Goal: Transaction & Acquisition: Purchase product/service

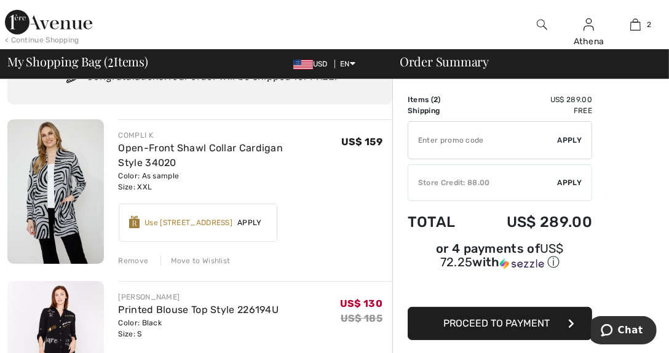
scroll to position [184, 0]
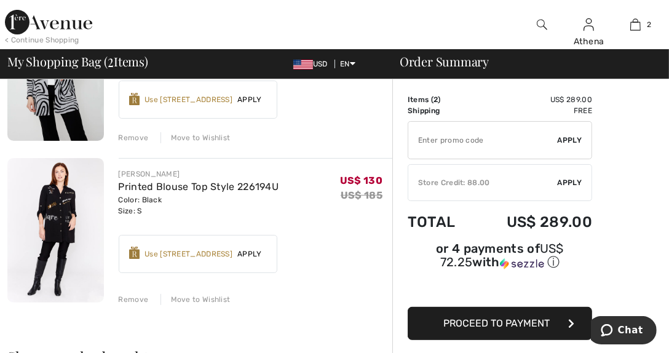
click at [63, 220] on img at bounding box center [55, 230] width 97 height 145
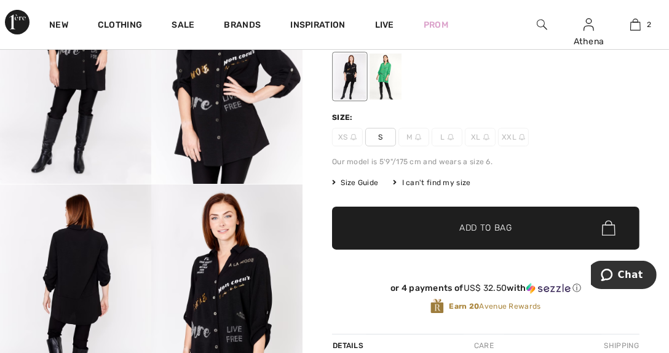
scroll to position [246, 0]
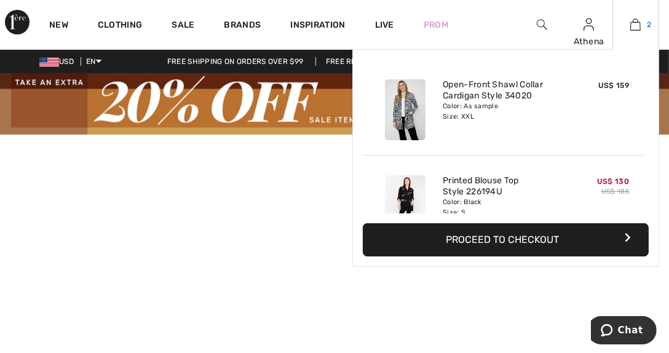
click at [634, 25] on img at bounding box center [635, 24] width 10 height 15
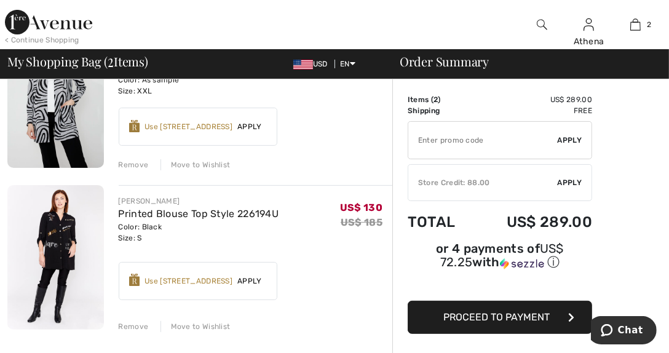
scroll to position [184, 0]
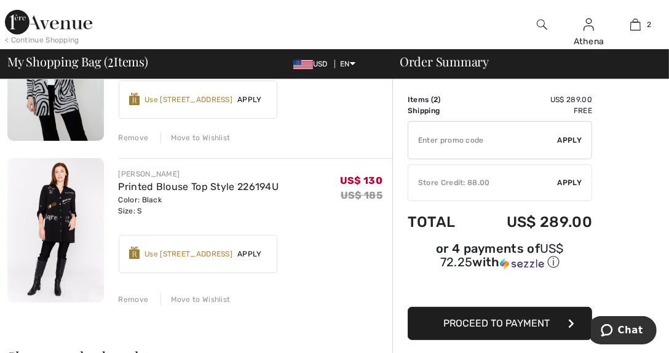
click at [133, 300] on div "Remove" at bounding box center [134, 299] width 30 height 11
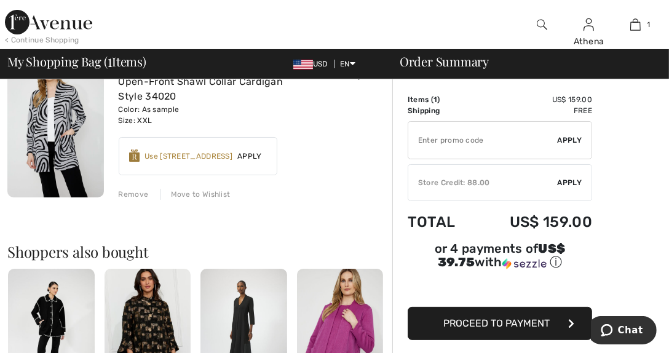
scroll to position [61, 0]
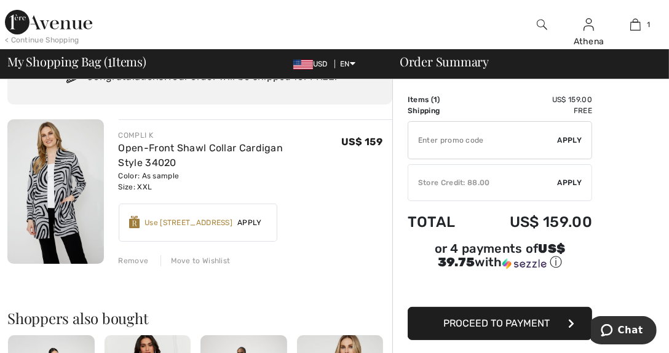
click at [66, 20] on img at bounding box center [48, 22] width 87 height 25
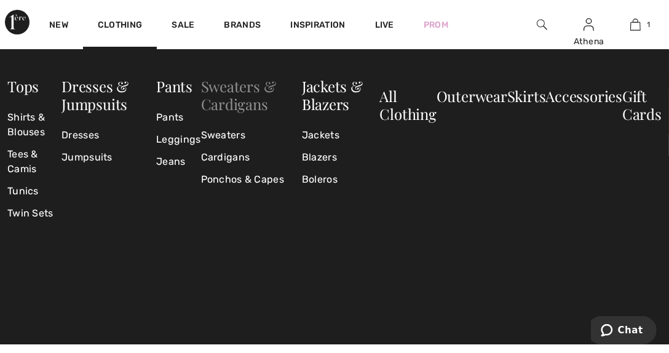
click at [234, 105] on link "Sweaters & Cardigans" at bounding box center [238, 95] width 75 height 38
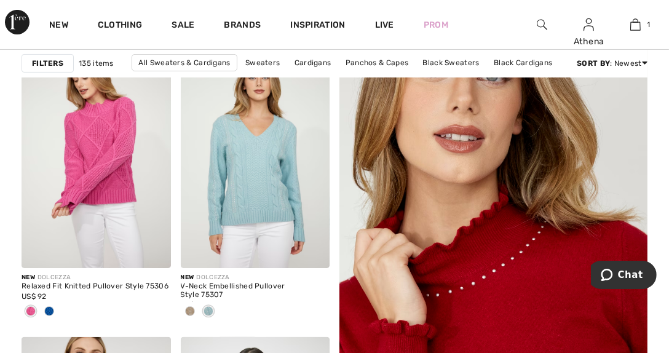
scroll to position [184, 0]
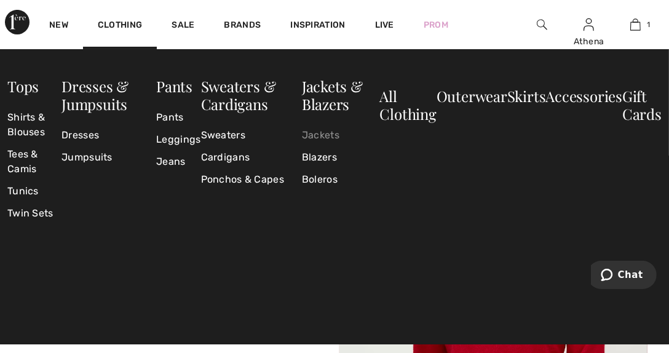
click at [320, 135] on link "Jackets" at bounding box center [341, 135] width 78 height 22
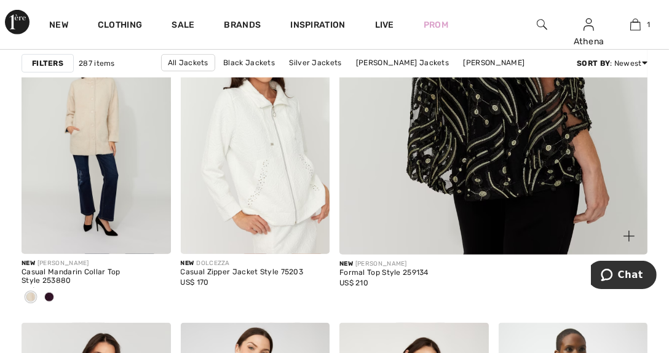
scroll to position [553, 0]
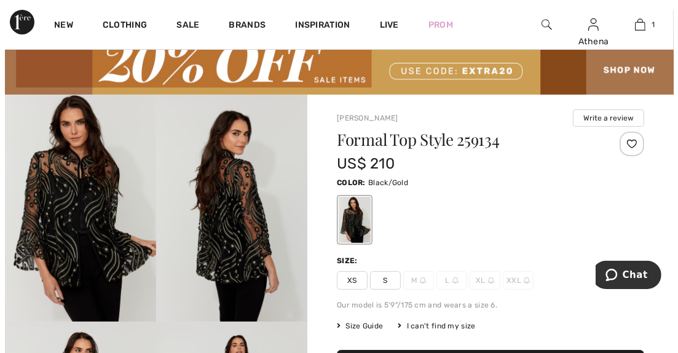
scroll to position [61, 0]
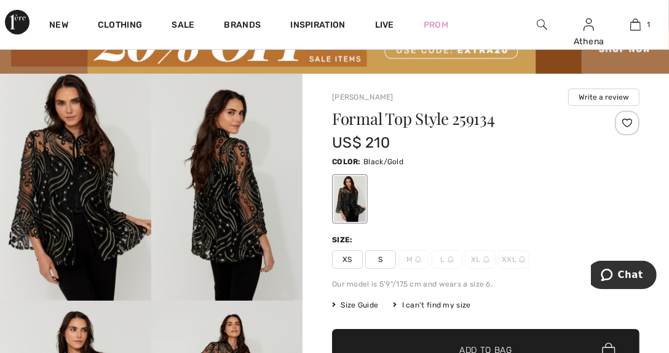
click at [61, 221] on img at bounding box center [75, 187] width 151 height 227
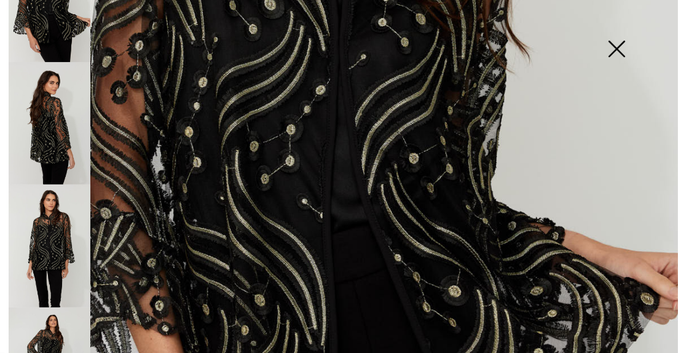
scroll to position [430, 0]
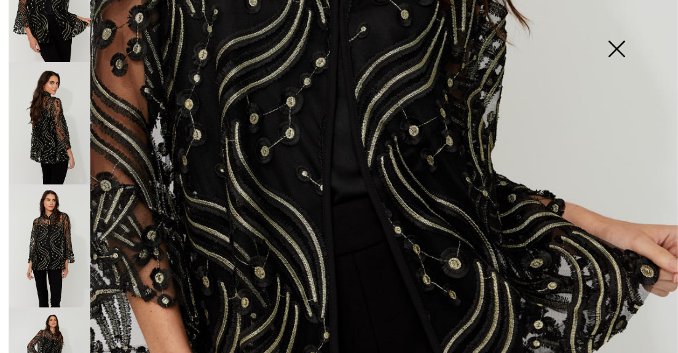
click at [44, 234] on img at bounding box center [50, 246] width 82 height 123
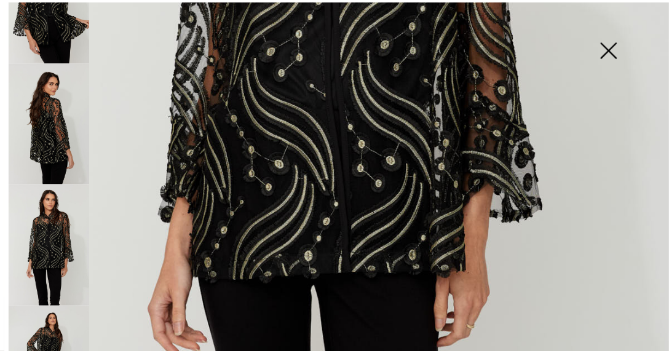
scroll to position [0, 0]
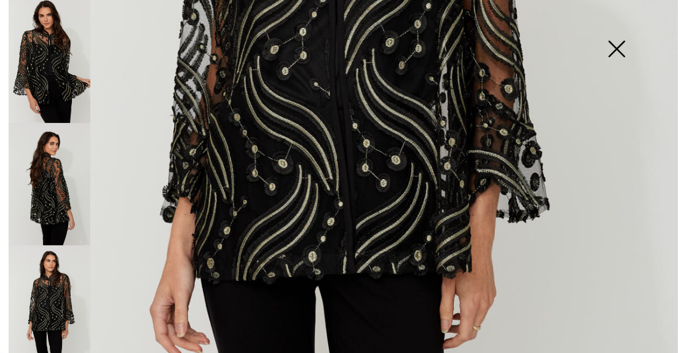
click at [613, 46] on img at bounding box center [617, 49] width 62 height 63
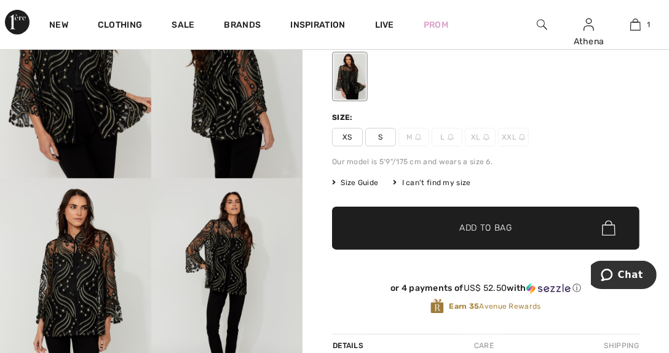
scroll to position [184, 0]
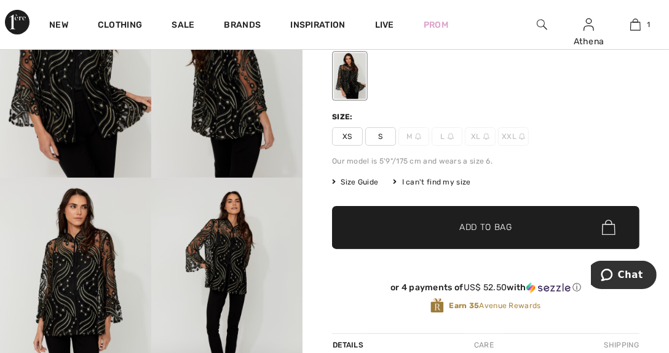
click at [381, 133] on span "S" at bounding box center [380, 136] width 31 height 18
click at [471, 220] on span "✔ Added to Bag Add to Bag" at bounding box center [486, 227] width 308 height 43
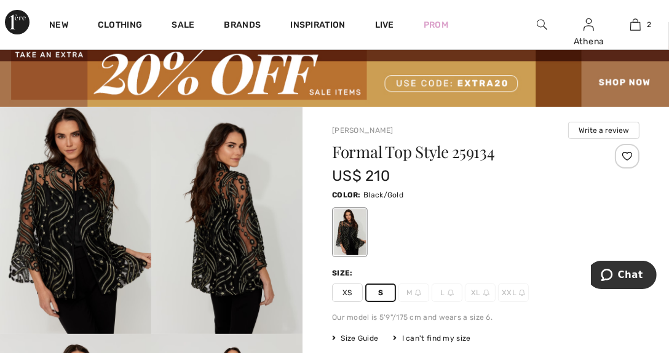
scroll to position [0, 0]
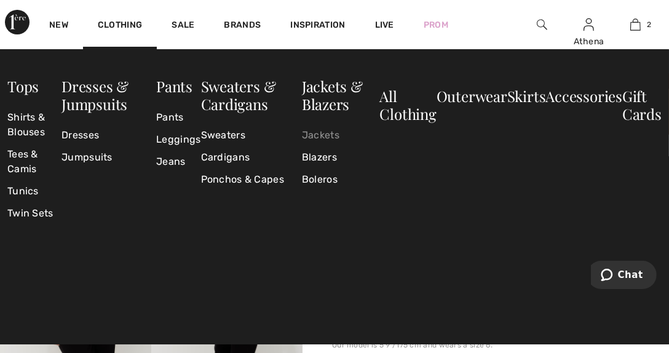
click at [309, 132] on link "Jackets" at bounding box center [341, 135] width 78 height 22
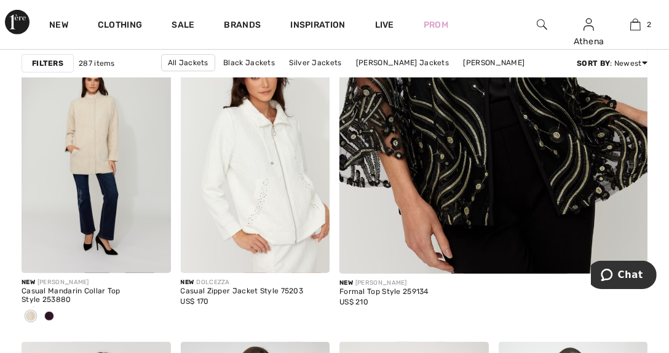
scroll to position [492, 0]
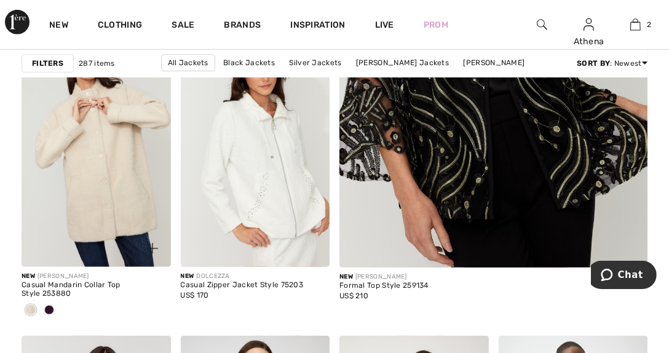
click at [113, 165] on img at bounding box center [96, 155] width 149 height 224
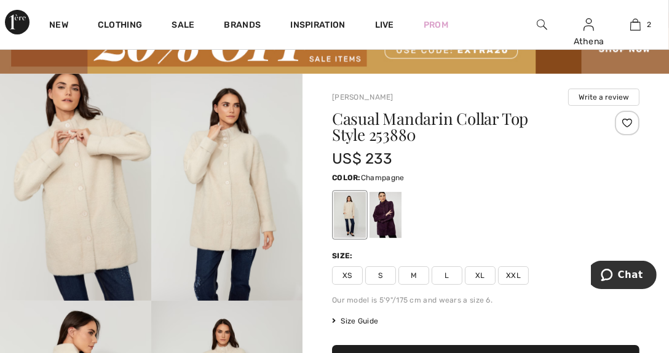
scroll to position [123, 0]
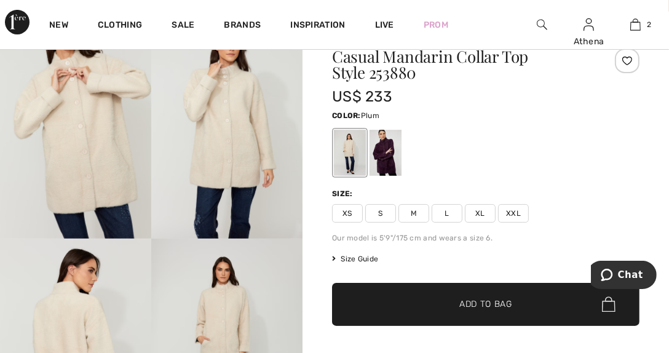
click at [388, 149] on div at bounding box center [386, 153] width 32 height 46
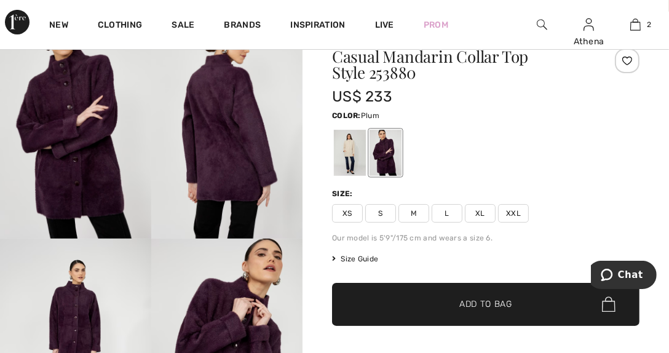
click at [80, 148] on img at bounding box center [75, 125] width 151 height 227
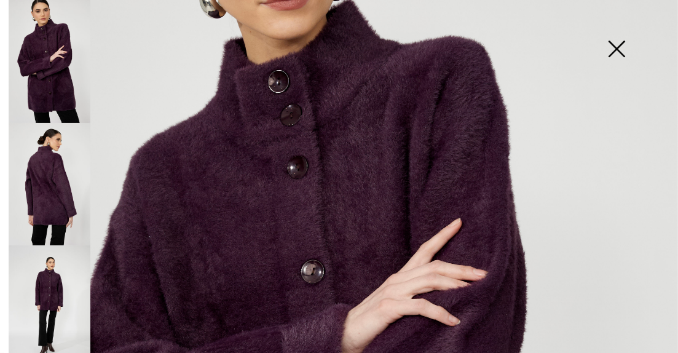
scroll to position [184, 0]
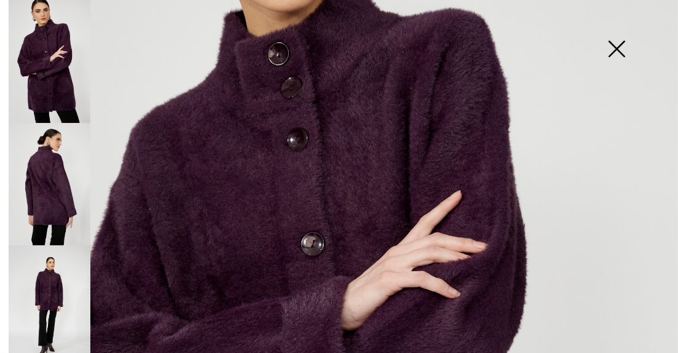
click at [614, 50] on img at bounding box center [617, 49] width 62 height 63
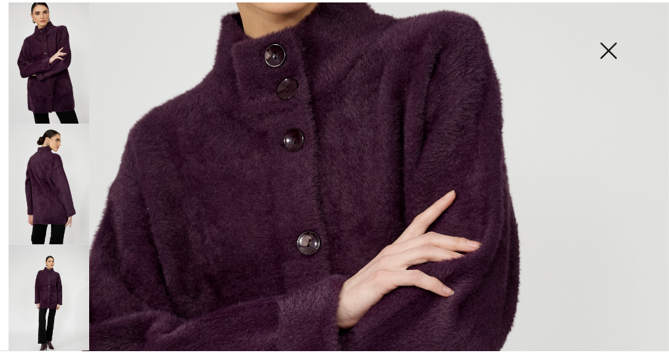
scroll to position [123, 0]
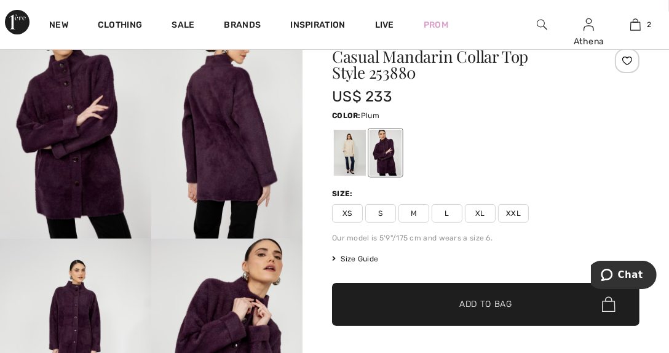
click at [510, 211] on span "XXL" at bounding box center [513, 213] width 31 height 18
click at [450, 302] on span "✔ Added to Bag" at bounding box center [467, 304] width 75 height 13
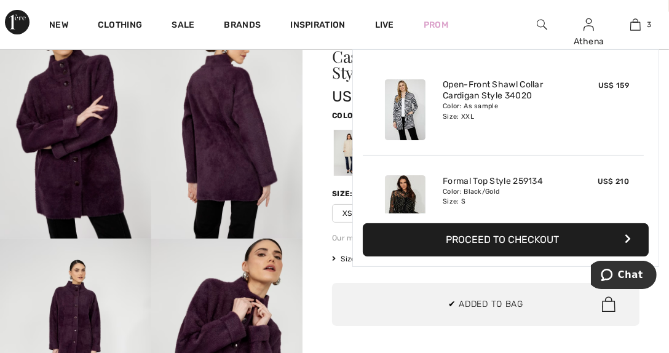
scroll to position [133, 0]
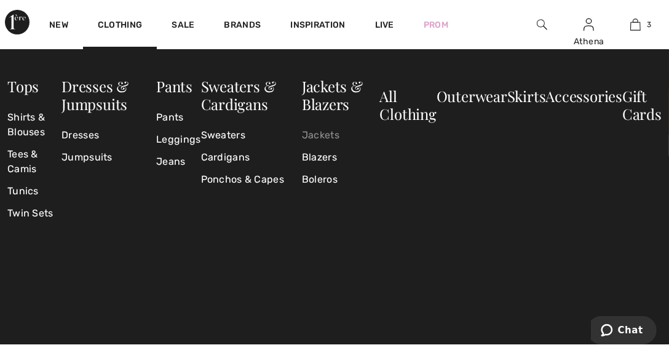
click at [327, 133] on link "Jackets" at bounding box center [341, 135] width 78 height 22
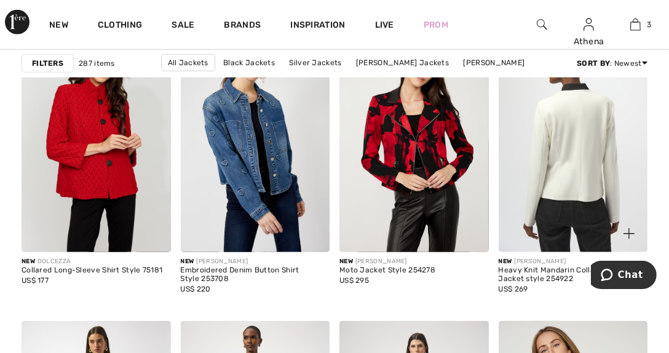
scroll to position [799, 0]
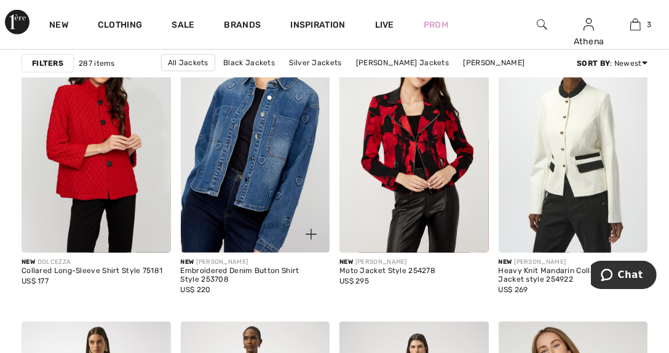
click at [263, 172] on img at bounding box center [255, 141] width 149 height 224
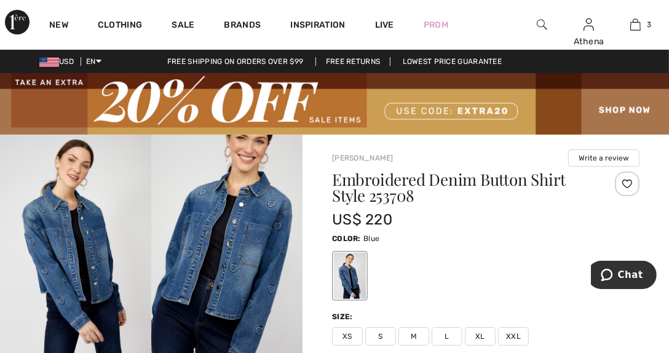
scroll to position [61, 0]
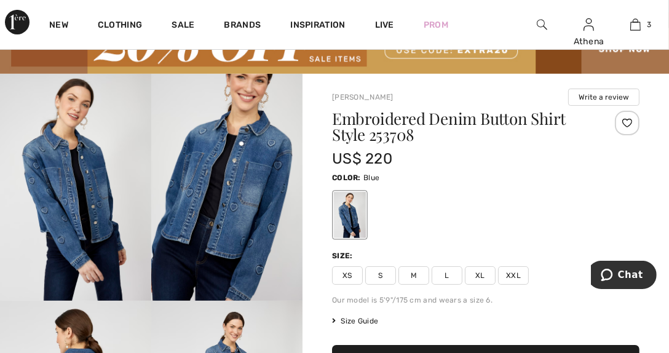
click at [478, 268] on span "XL" at bounding box center [480, 275] width 31 height 18
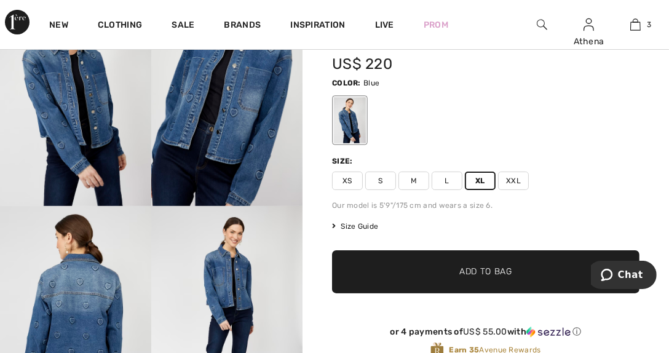
scroll to position [184, 0]
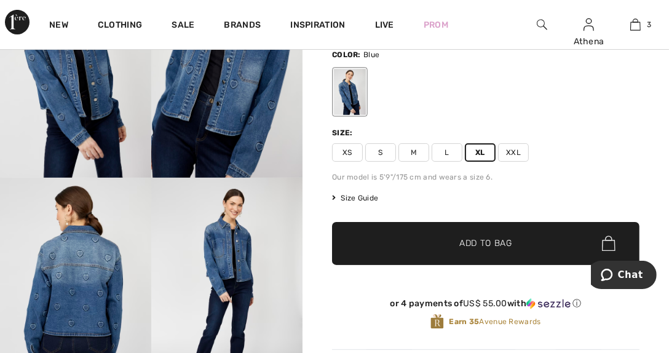
click at [476, 238] on span "Add to Bag" at bounding box center [485, 243] width 53 height 13
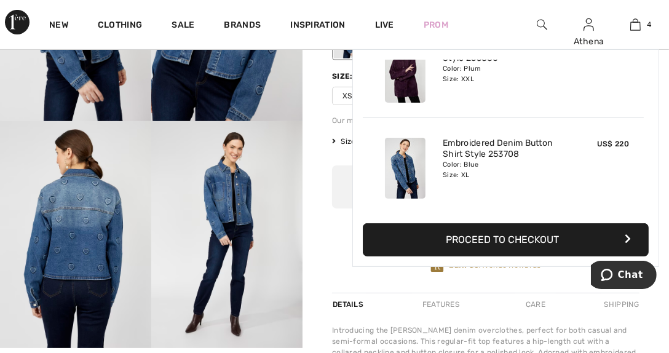
scroll to position [246, 0]
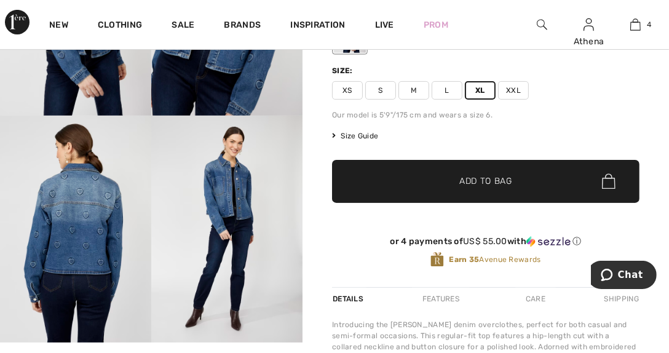
click at [84, 236] on img at bounding box center [75, 229] width 151 height 227
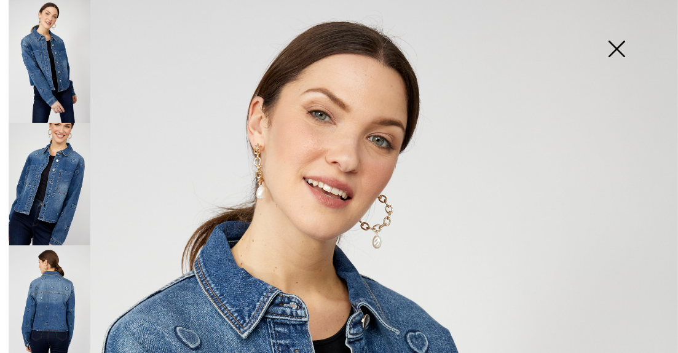
scroll to position [120, 0]
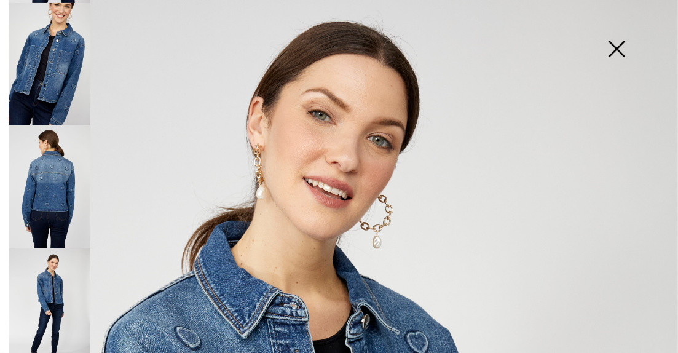
click at [71, 191] on img at bounding box center [50, 186] width 82 height 123
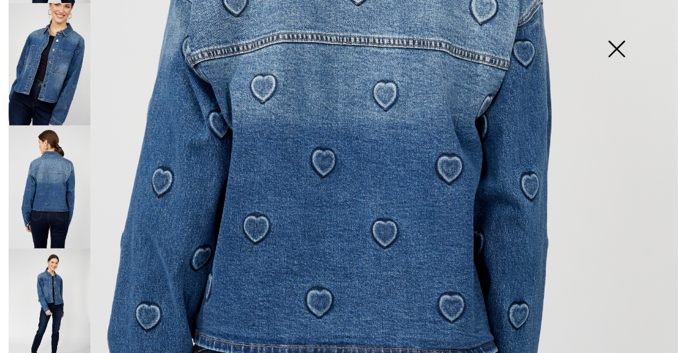
scroll to position [123, 0]
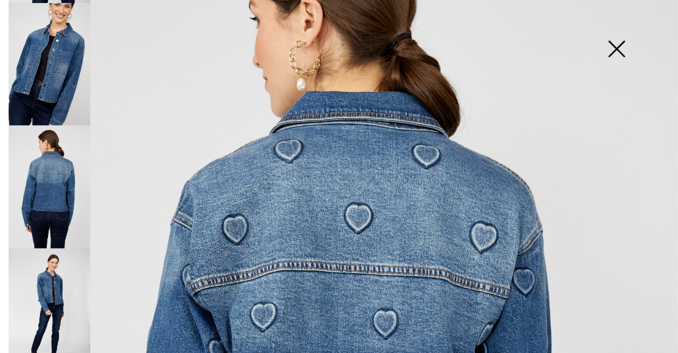
click at [613, 46] on img at bounding box center [617, 49] width 62 height 63
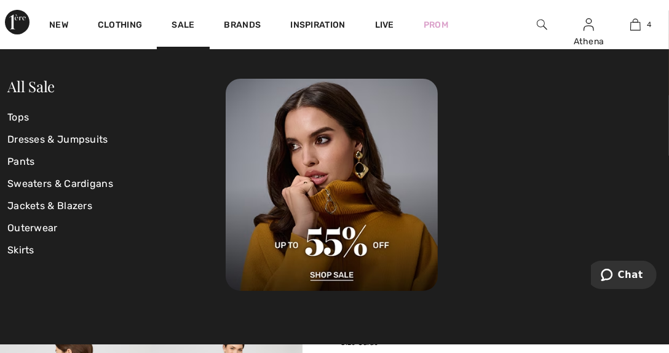
scroll to position [0, 0]
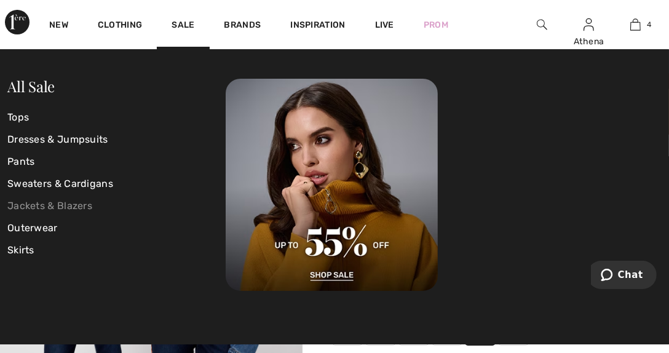
click at [40, 209] on link "Jackets & Blazers" at bounding box center [116, 206] width 218 height 22
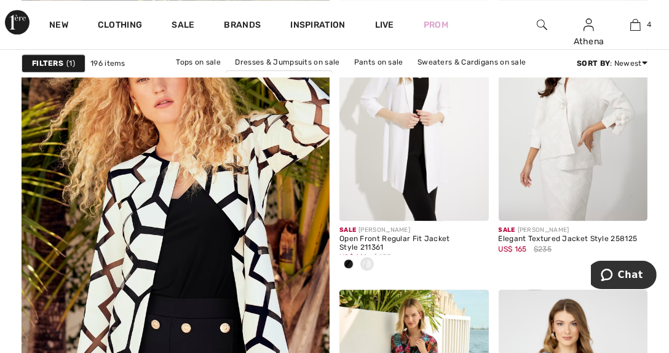
scroll to position [2521, 0]
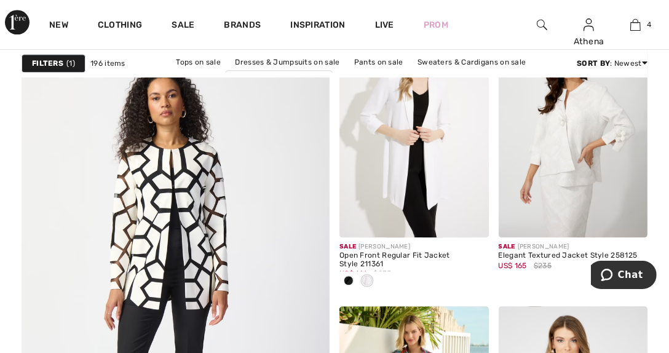
click at [153, 236] on img at bounding box center [176, 291] width 370 height 555
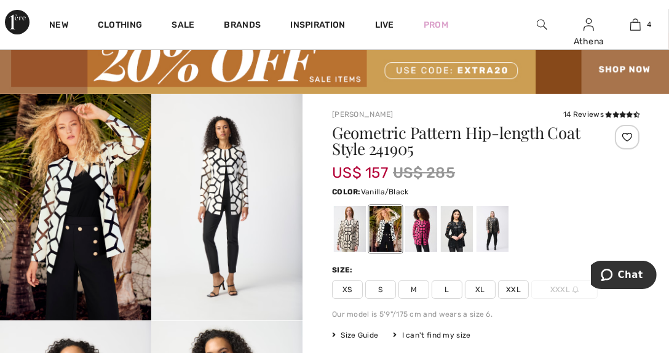
scroll to position [61, 0]
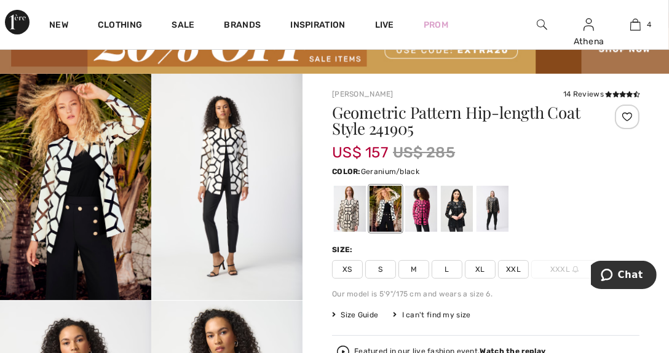
click at [413, 212] on div at bounding box center [421, 209] width 32 height 46
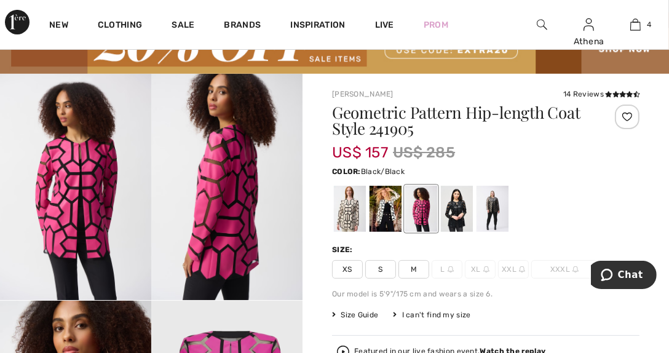
click at [450, 212] on div at bounding box center [457, 209] width 32 height 46
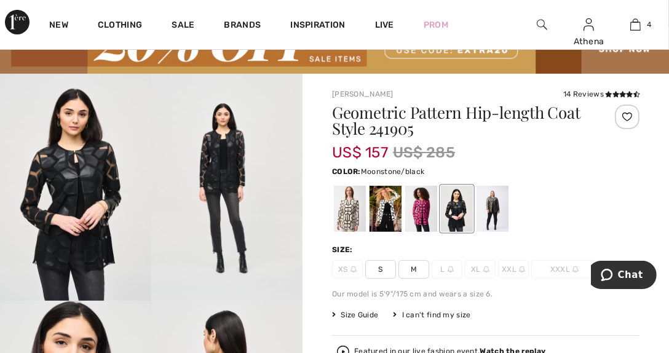
click at [345, 215] on div at bounding box center [350, 209] width 32 height 46
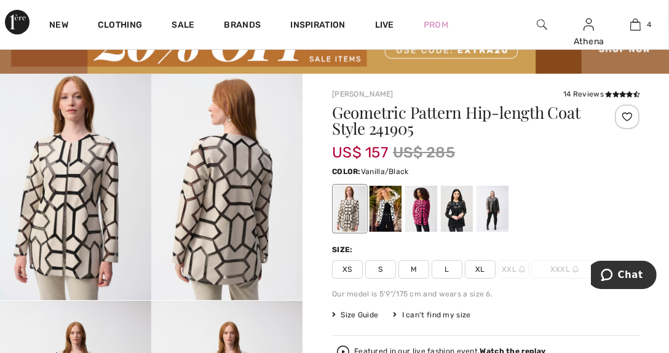
click at [386, 213] on div at bounding box center [386, 209] width 32 height 46
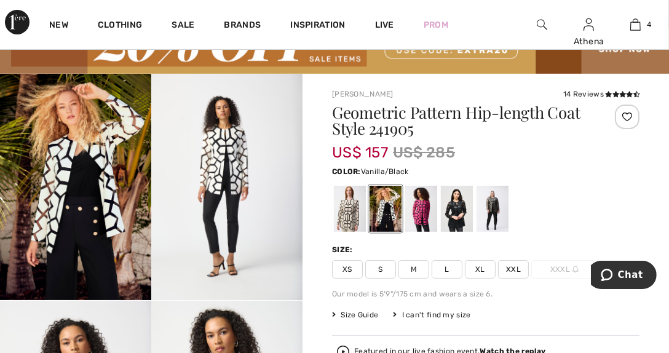
click at [512, 266] on span "XXL" at bounding box center [513, 269] width 31 height 18
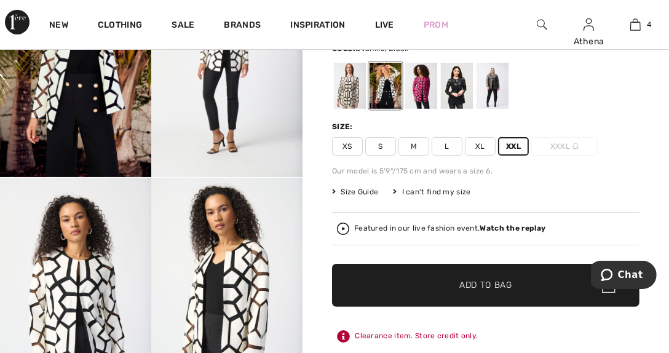
click at [480, 276] on span "✔ Added to Bag Add to Bag" at bounding box center [486, 285] width 308 height 43
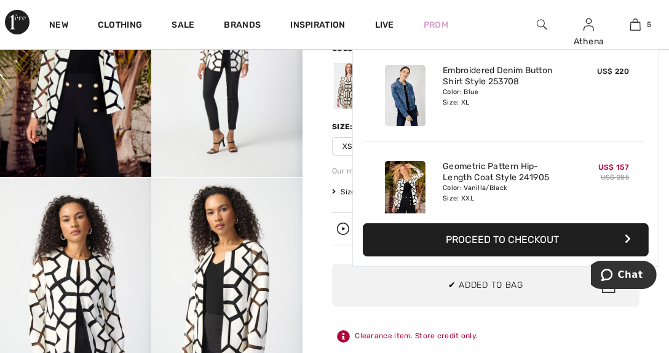
scroll to position [0, 0]
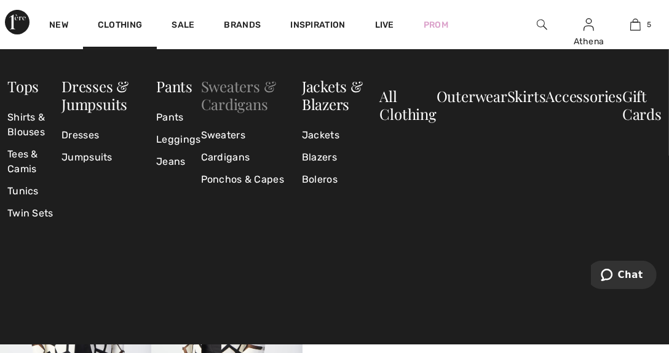
click at [248, 104] on link "Sweaters & Cardigans" at bounding box center [238, 95] width 75 height 38
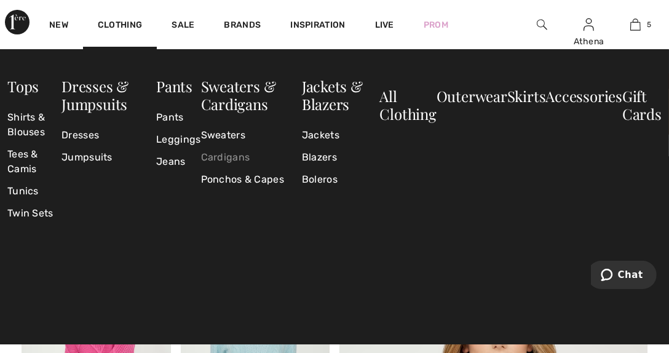
click at [220, 154] on link "Cardigans" at bounding box center [251, 157] width 101 height 22
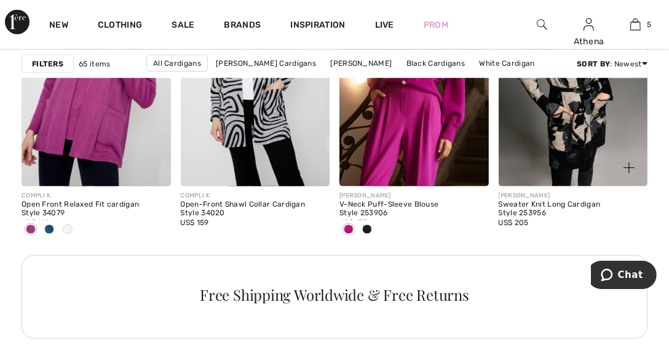
scroll to position [1045, 0]
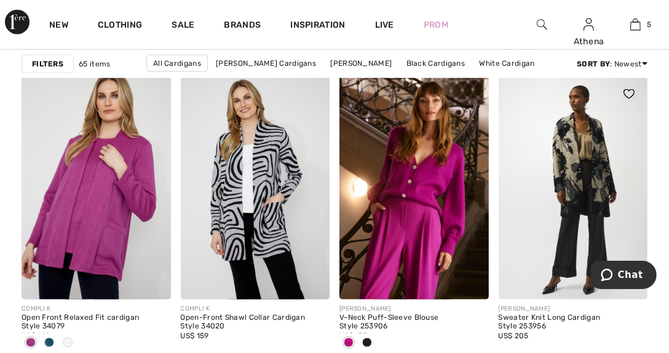
click at [577, 170] on img at bounding box center [573, 188] width 149 height 224
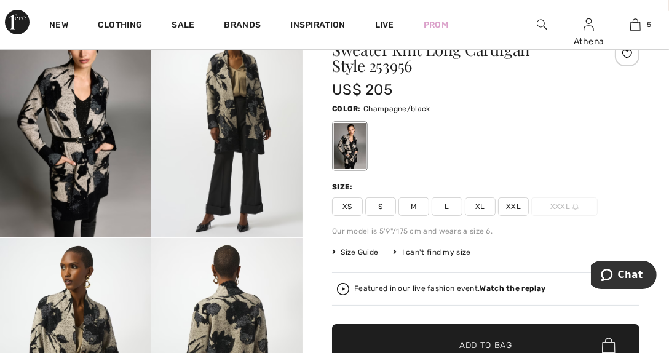
scroll to position [123, 0]
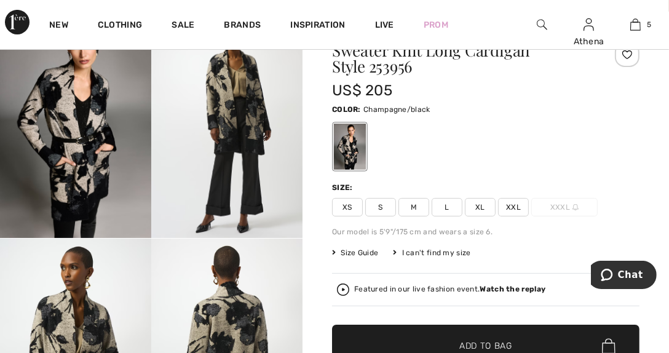
click at [513, 209] on span "XXL" at bounding box center [513, 207] width 31 height 18
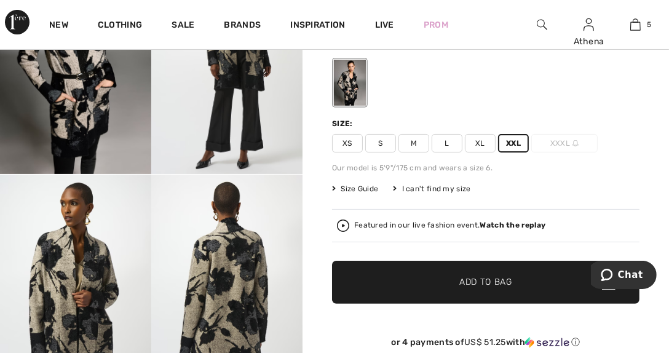
scroll to position [246, 0]
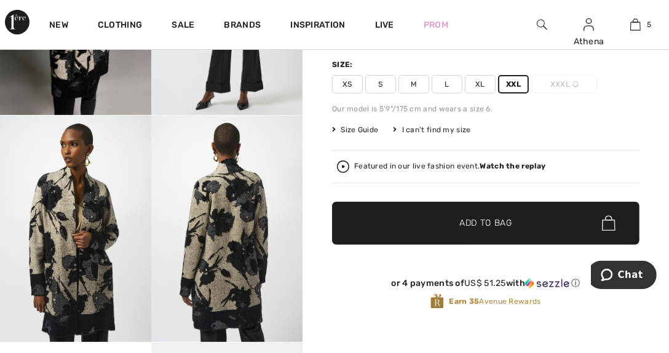
click at [485, 217] on span "Add to Bag" at bounding box center [485, 222] width 53 height 13
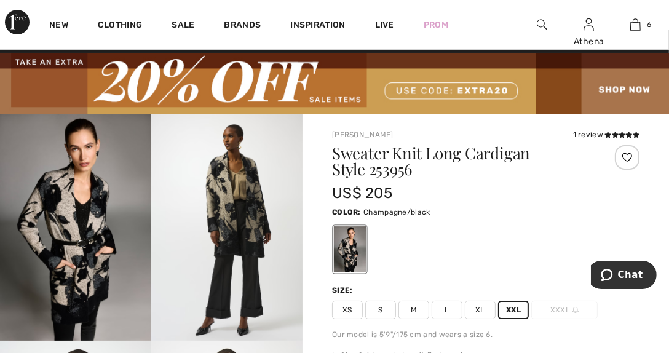
scroll to position [0, 0]
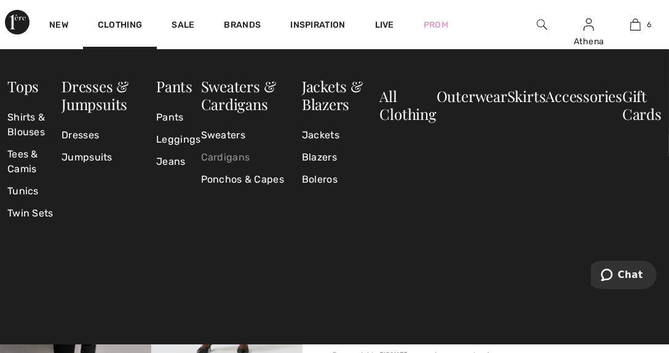
click at [221, 159] on link "Cardigans" at bounding box center [251, 157] width 101 height 22
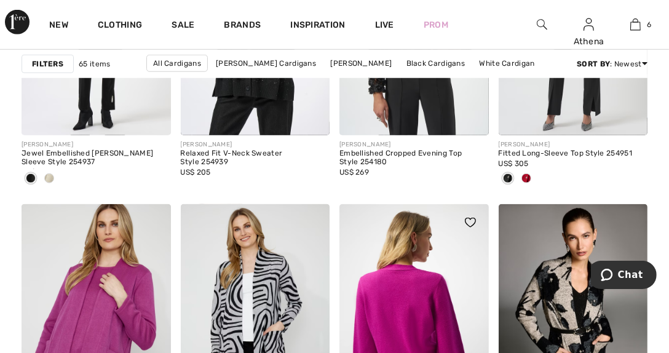
scroll to position [799, 0]
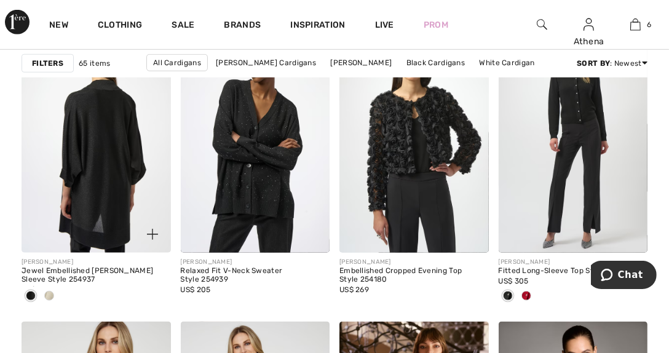
click at [103, 199] on img at bounding box center [96, 141] width 149 height 224
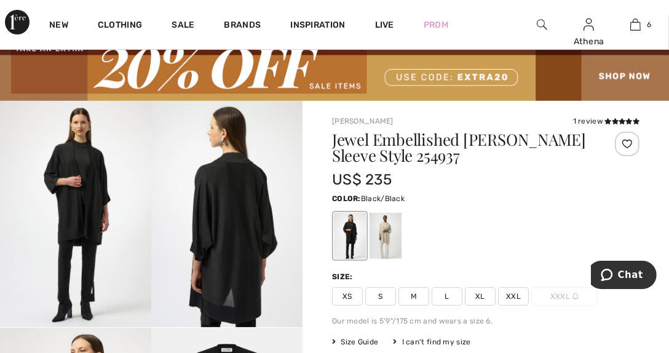
scroll to position [61, 0]
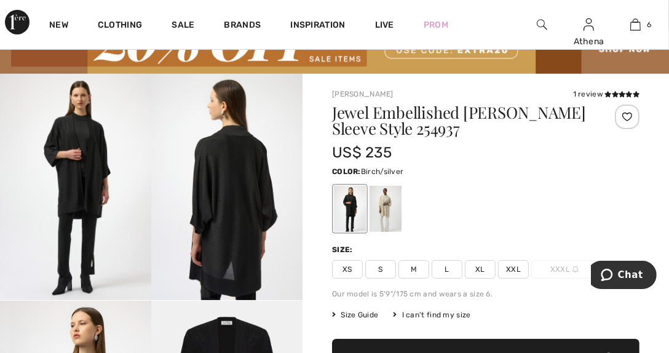
click at [394, 209] on div at bounding box center [386, 209] width 32 height 46
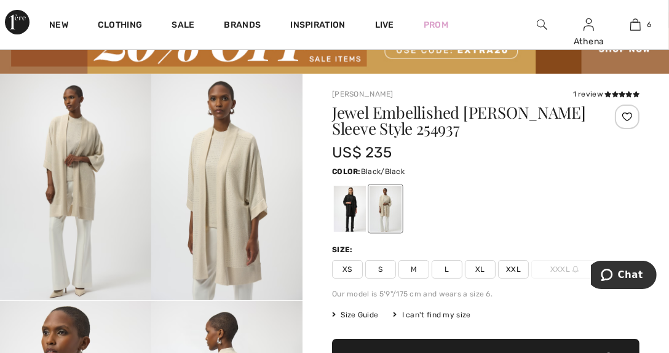
click at [352, 215] on div at bounding box center [350, 209] width 32 height 46
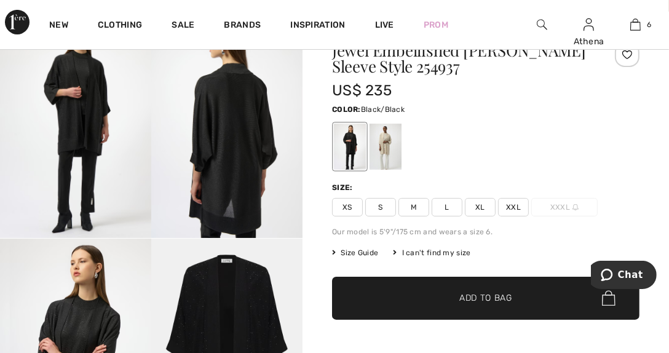
scroll to position [123, 0]
click at [388, 141] on div at bounding box center [386, 147] width 32 height 46
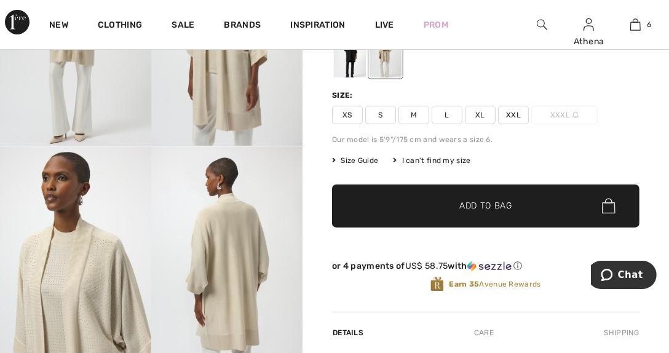
scroll to position [307, 0]
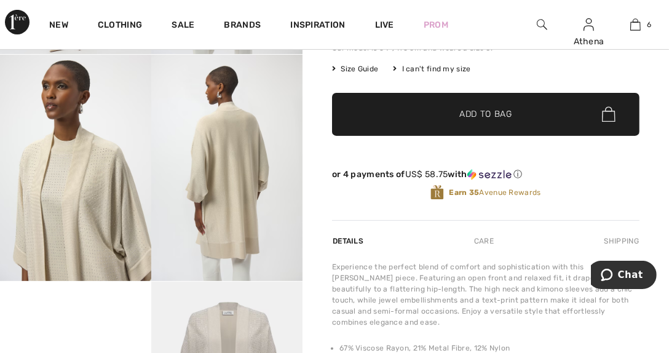
click at [226, 195] on img at bounding box center [226, 168] width 151 height 227
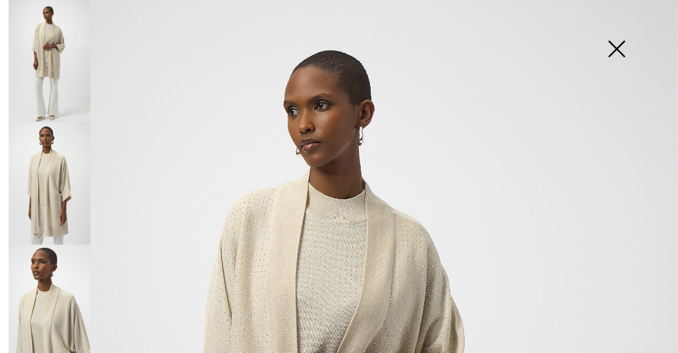
scroll to position [0, 0]
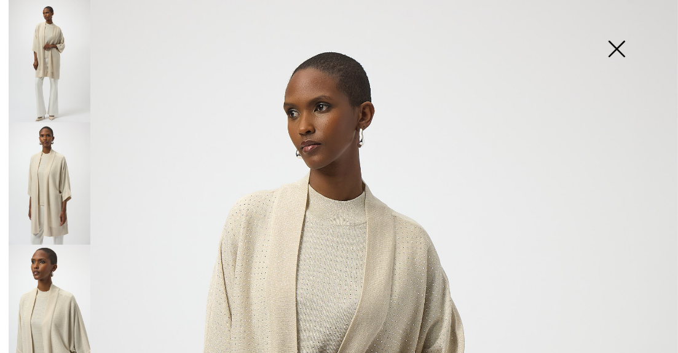
click at [610, 49] on img at bounding box center [617, 49] width 62 height 63
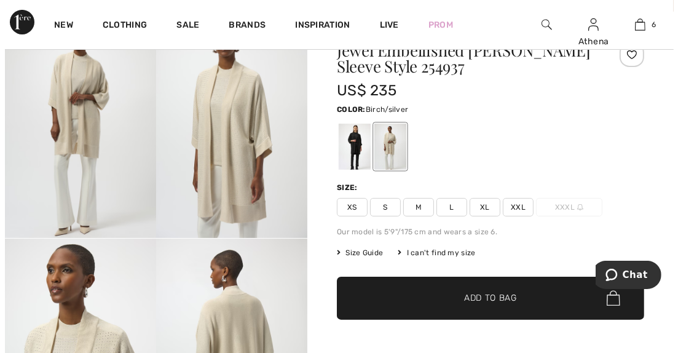
scroll to position [61, 0]
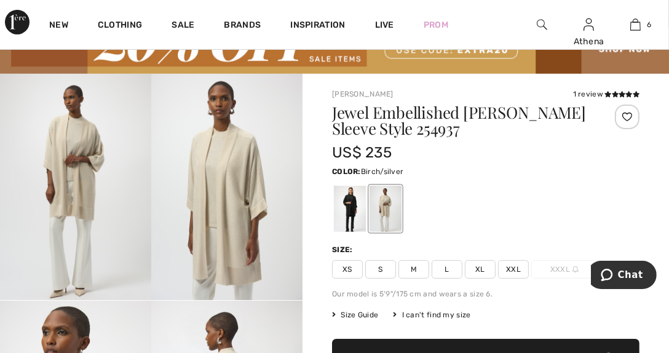
click at [206, 183] on img at bounding box center [226, 187] width 151 height 227
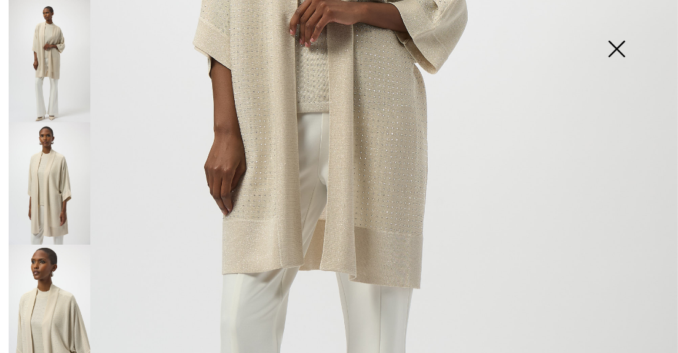
scroll to position [492, 0]
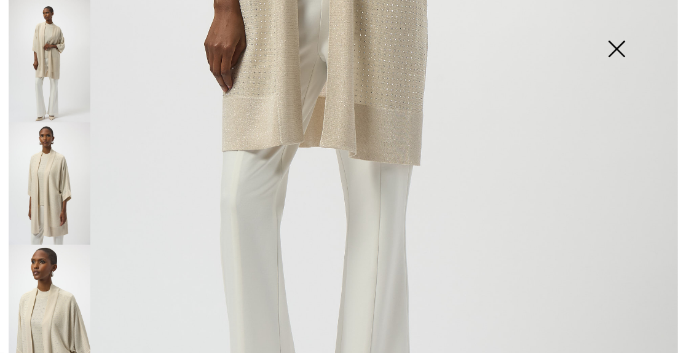
click at [48, 189] on img at bounding box center [50, 183] width 82 height 122
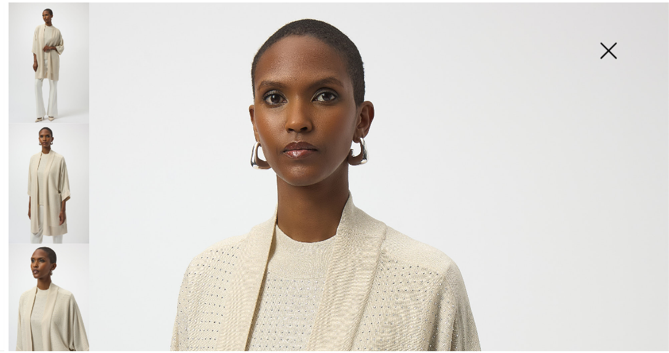
scroll to position [0, 0]
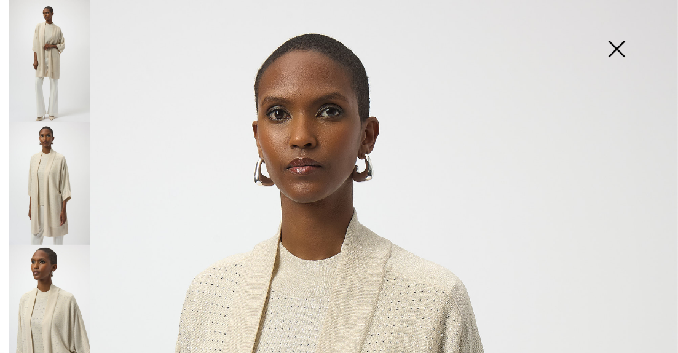
click at [616, 49] on img at bounding box center [617, 49] width 62 height 63
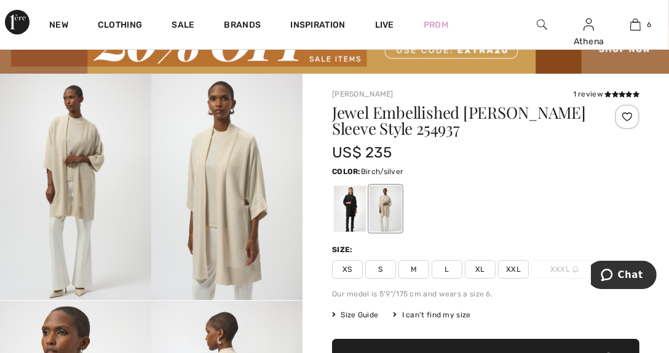
scroll to position [123, 0]
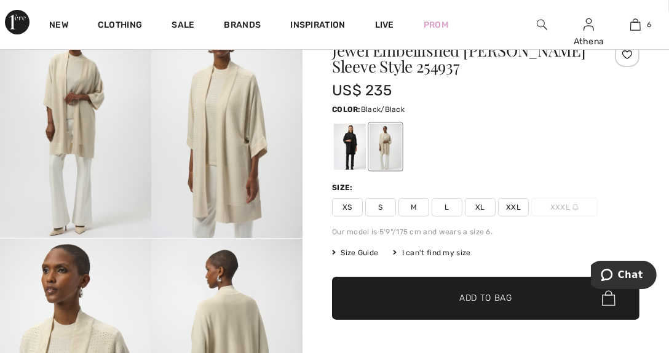
click at [349, 151] on div at bounding box center [350, 147] width 32 height 46
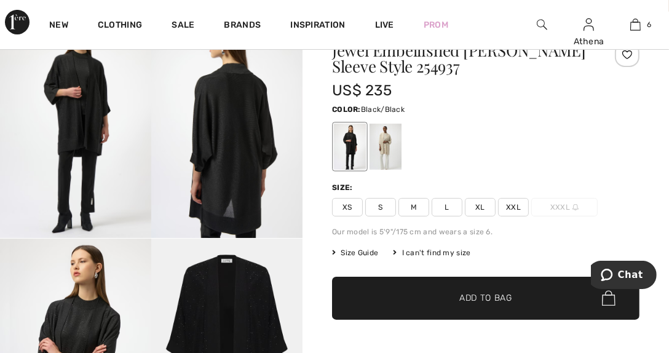
click at [76, 143] on img at bounding box center [75, 125] width 151 height 227
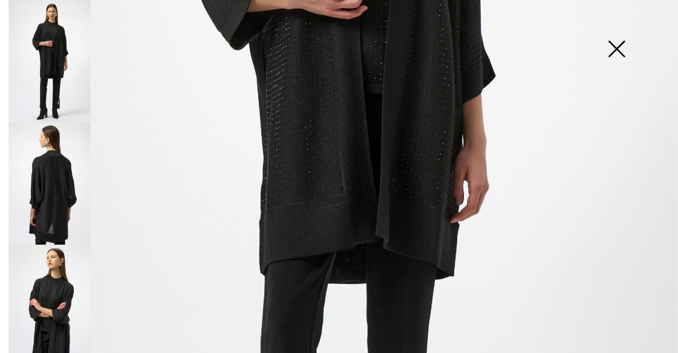
scroll to position [61, 0]
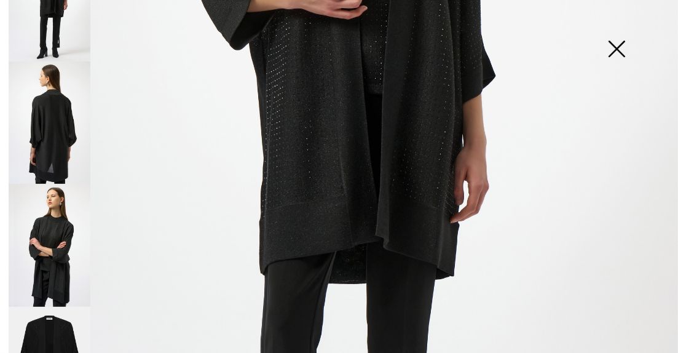
click at [611, 49] on img at bounding box center [617, 49] width 62 height 63
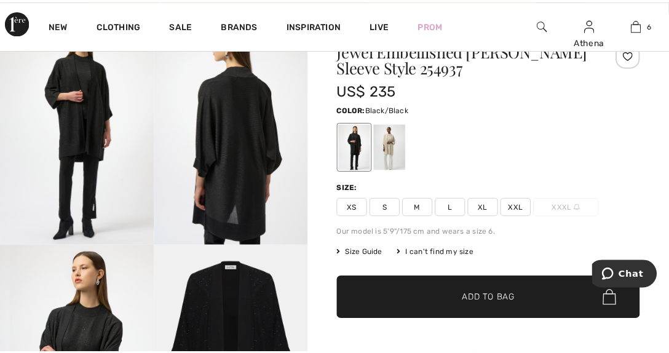
scroll to position [123, 0]
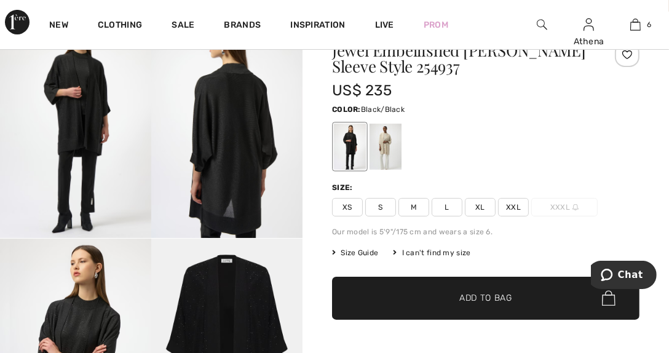
click at [509, 207] on span "XXL" at bounding box center [513, 207] width 31 height 18
click at [479, 292] on span "Add to Bag" at bounding box center [485, 298] width 53 height 13
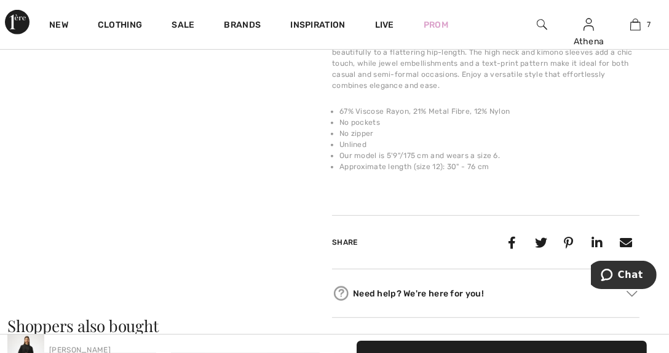
scroll to position [553, 0]
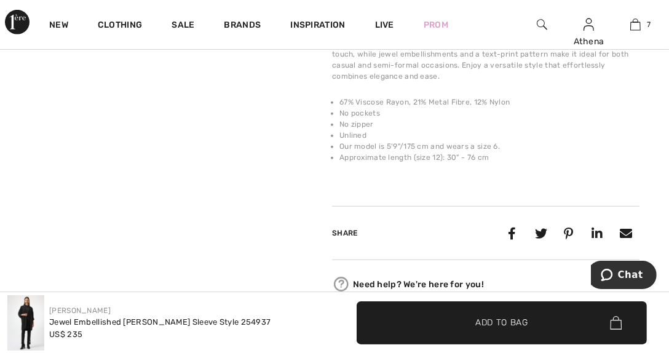
click at [227, 304] on div "Joseph Ribkoff Jewel Embellished Kimono Sleeve Style 254937 US$ 235" at bounding box center [167, 322] width 320 height 55
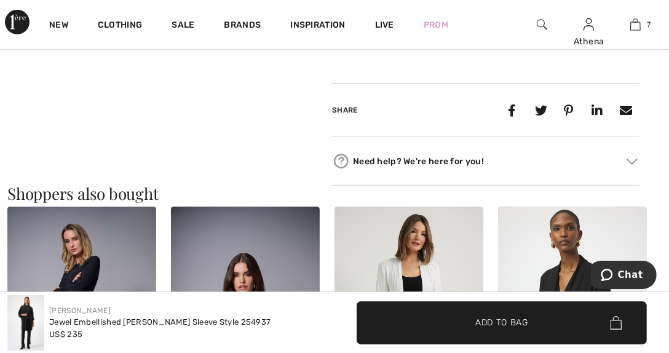
click at [198, 190] on h3 "Shoppers also bought" at bounding box center [334, 194] width 654 height 16
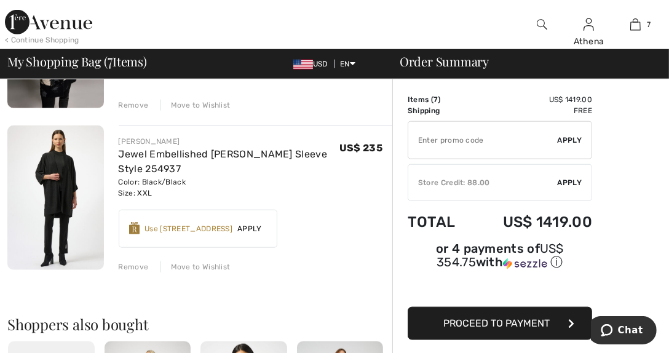
scroll to position [1045, 0]
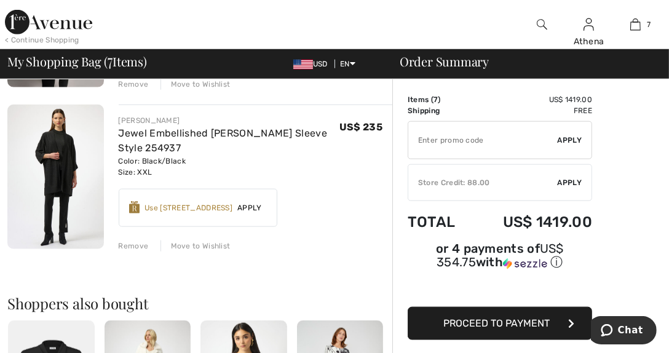
click at [62, 155] on img at bounding box center [55, 177] width 97 height 144
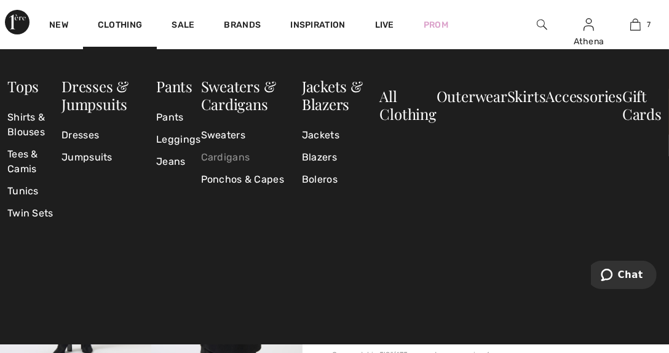
click at [231, 156] on link "Cardigans" at bounding box center [251, 157] width 101 height 22
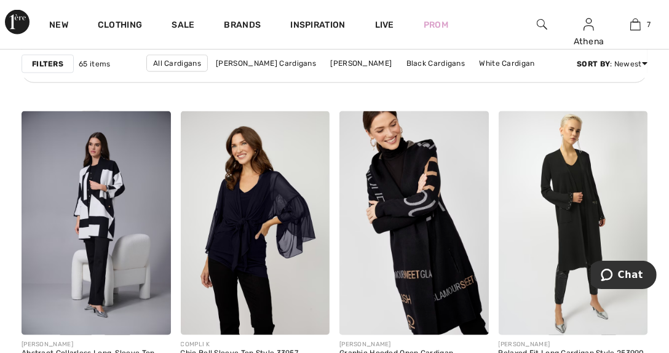
scroll to position [1476, 0]
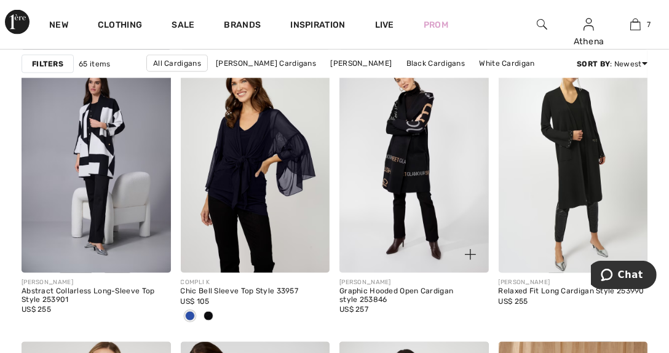
click at [405, 165] on img at bounding box center [414, 161] width 149 height 224
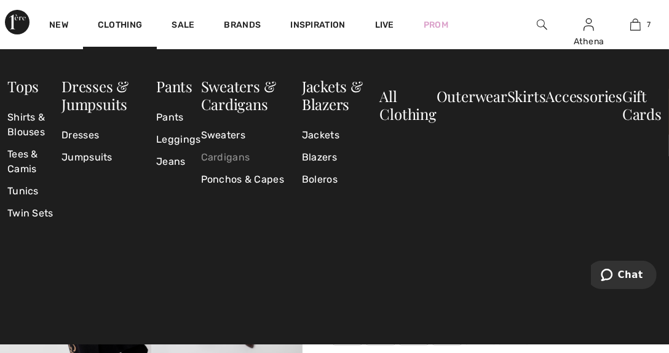
click at [224, 158] on link "Cardigans" at bounding box center [251, 157] width 101 height 22
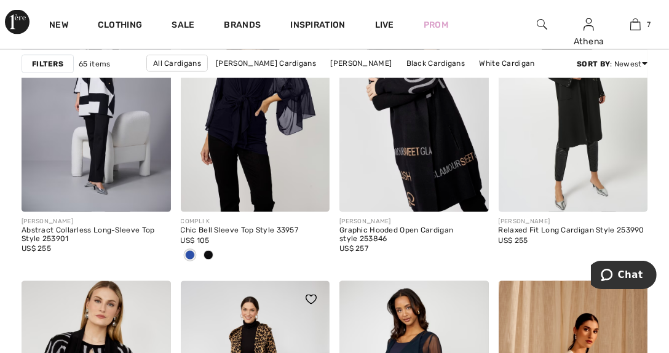
scroll to position [1414, 0]
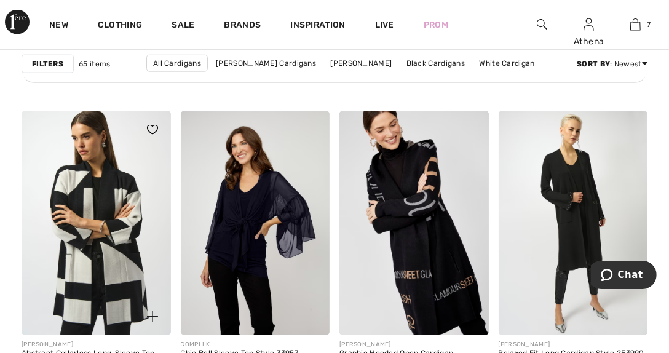
click at [106, 223] on img at bounding box center [96, 223] width 149 height 224
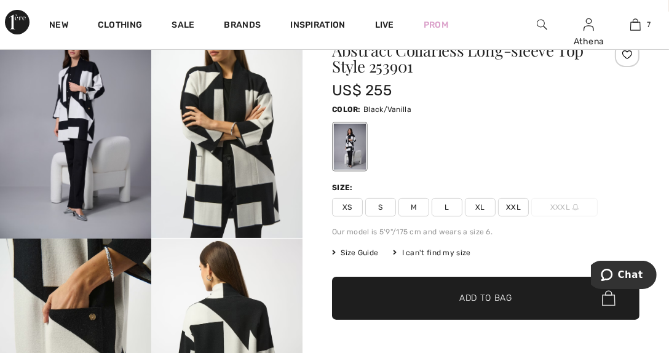
click at [508, 211] on span "XXL" at bounding box center [513, 207] width 31 height 18
click at [479, 292] on span "Add to Bag" at bounding box center [485, 298] width 53 height 13
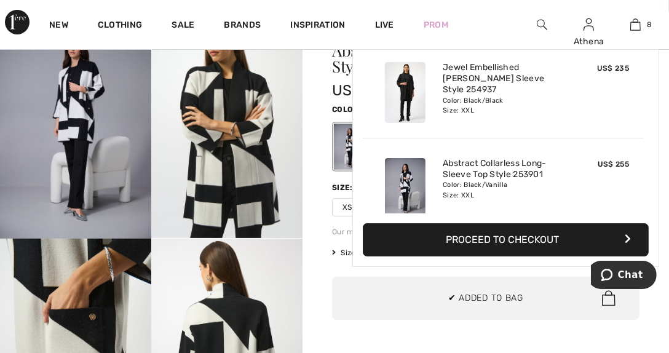
scroll to position [613, 0]
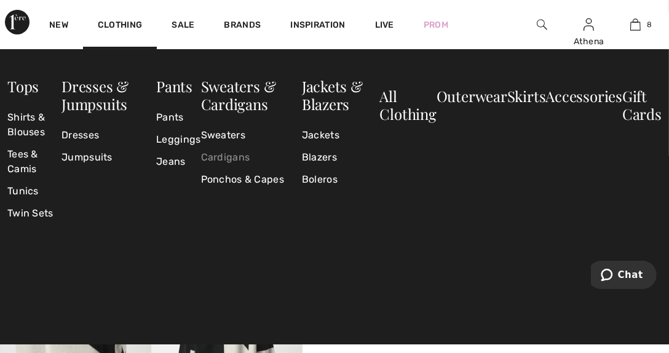
click at [226, 154] on link "Cardigans" at bounding box center [251, 157] width 101 height 22
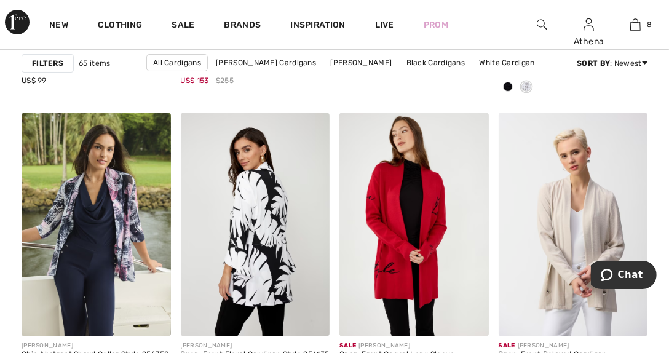
scroll to position [4059, 0]
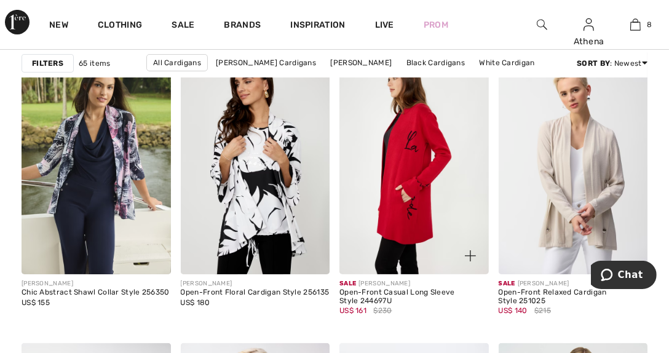
click at [384, 164] on img at bounding box center [414, 162] width 149 height 224
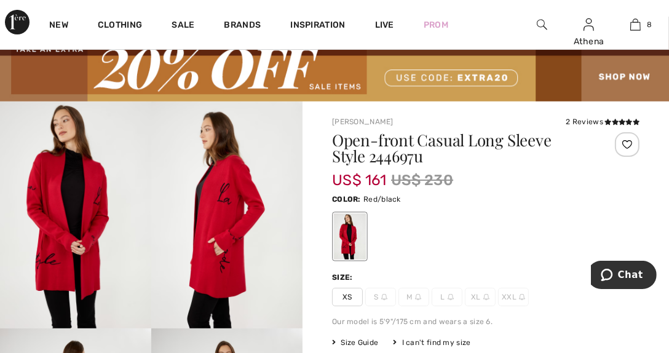
scroll to position [61, 0]
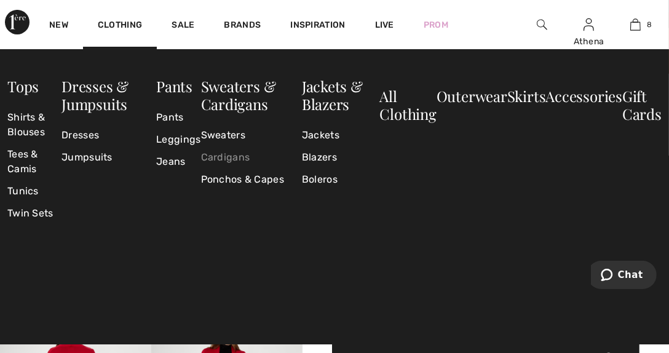
click at [224, 154] on link "Cardigans" at bounding box center [251, 157] width 101 height 22
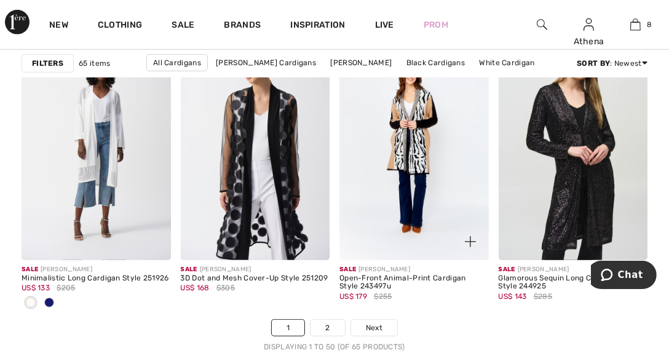
scroll to position [4428, 0]
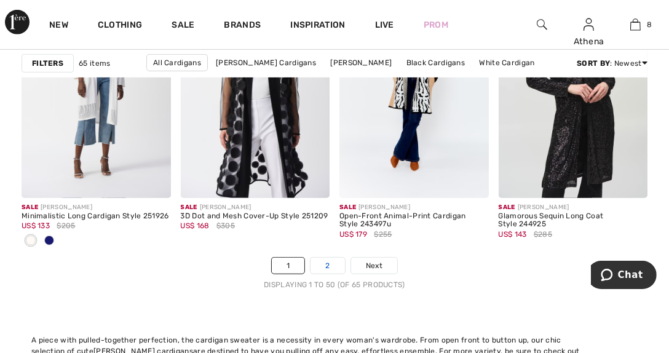
click at [328, 263] on link "2" at bounding box center [328, 266] width 34 height 16
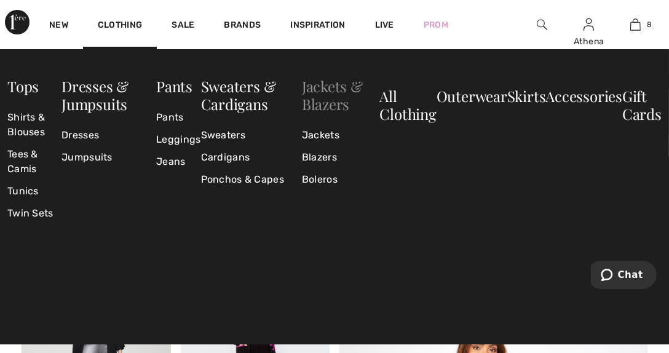
click at [322, 97] on link "Jackets & Blazers" at bounding box center [332, 95] width 61 height 38
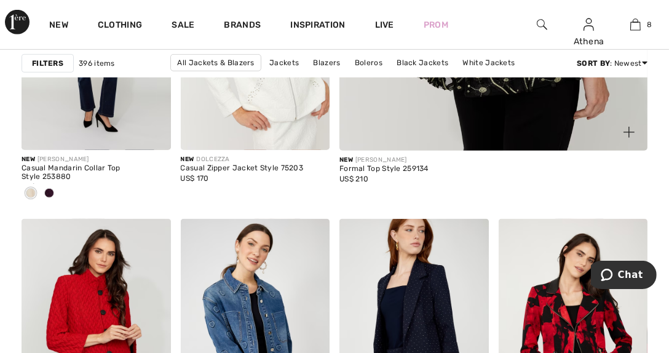
scroll to position [738, 0]
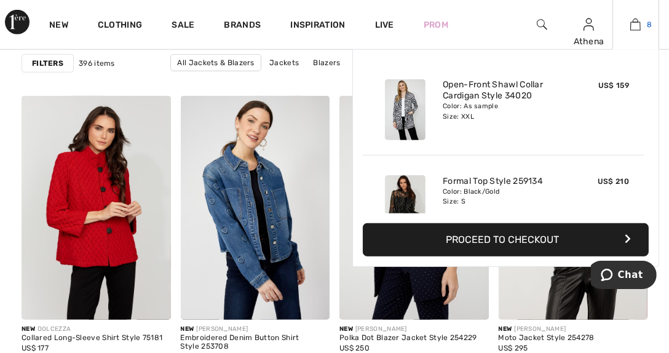
click at [635, 26] on img at bounding box center [635, 24] width 10 height 15
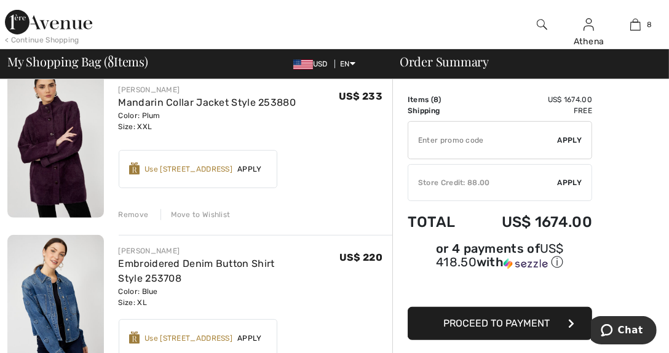
scroll to position [553, 0]
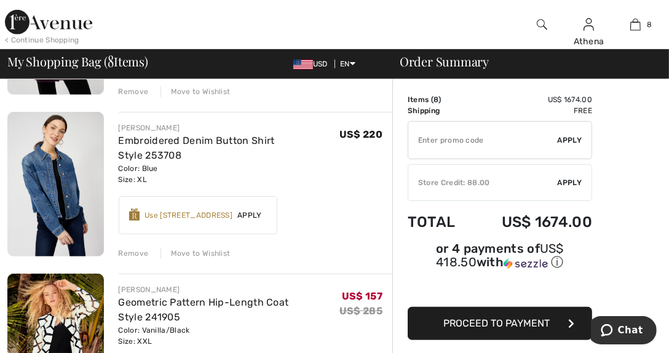
click at [50, 182] on img at bounding box center [55, 184] width 97 height 145
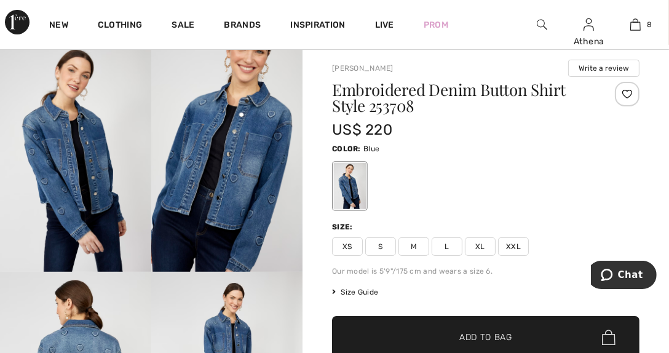
scroll to position [123, 0]
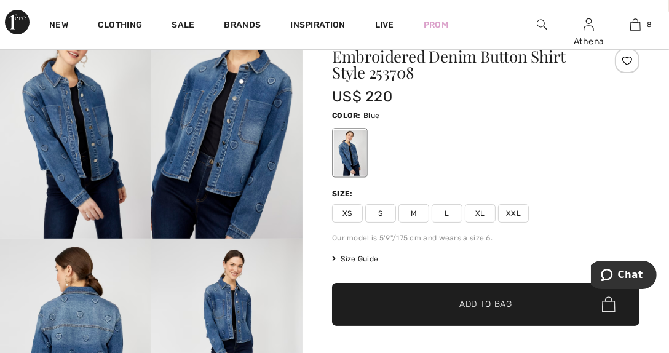
click at [360, 259] on span "Size Guide" at bounding box center [355, 258] width 46 height 11
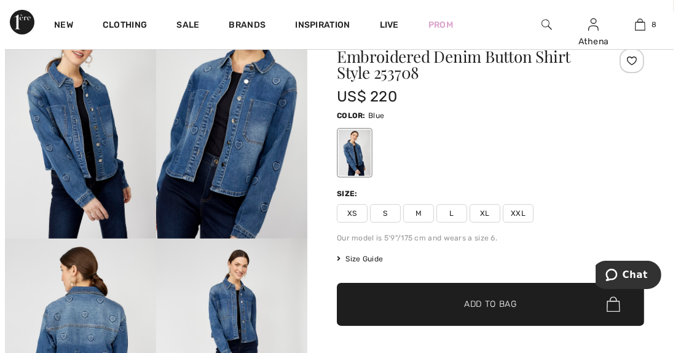
scroll to position [124, 0]
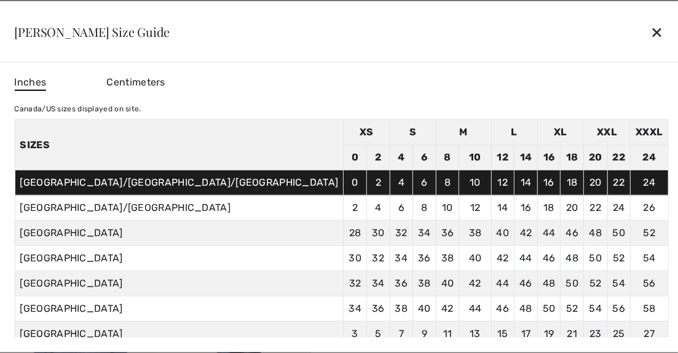
click at [651, 29] on div "✕" at bounding box center [657, 32] width 13 height 26
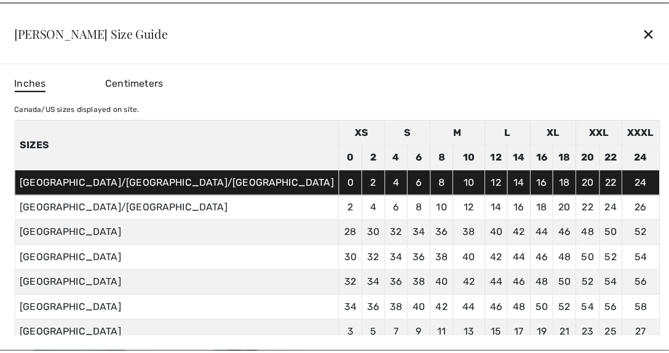
scroll to position [123, 0]
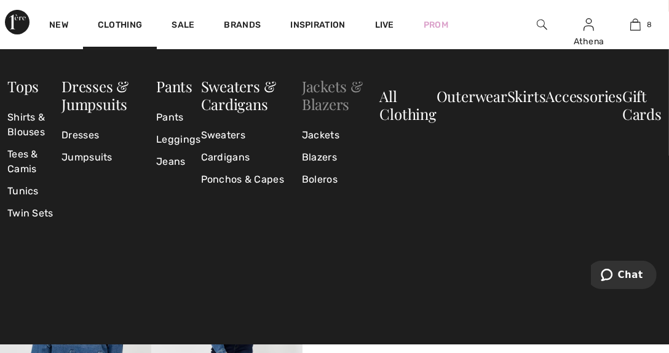
click at [327, 108] on link "Jackets & Blazers" at bounding box center [332, 95] width 61 height 38
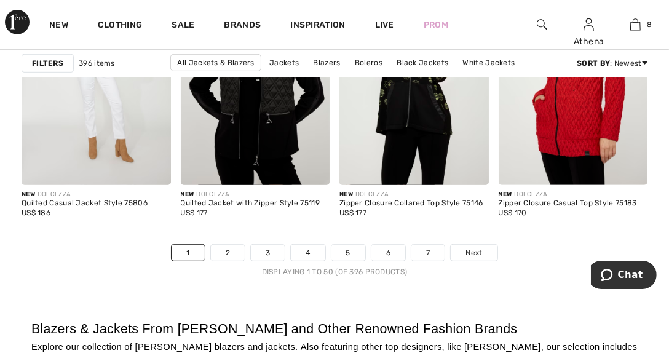
scroll to position [4489, 0]
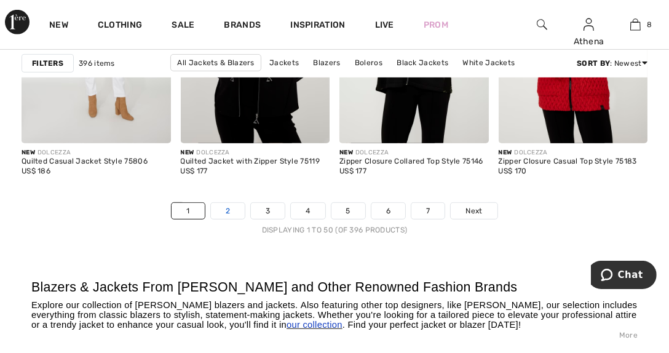
click at [227, 209] on link "2" at bounding box center [228, 211] width 34 height 16
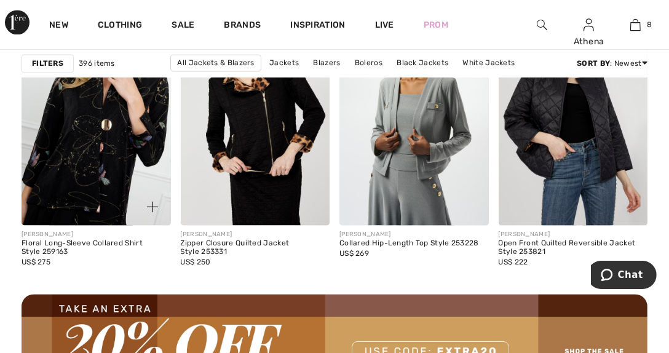
scroll to position [2029, 0]
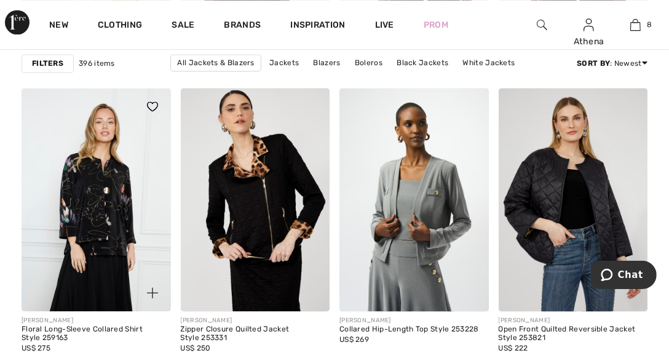
click at [97, 205] on img at bounding box center [96, 200] width 149 height 224
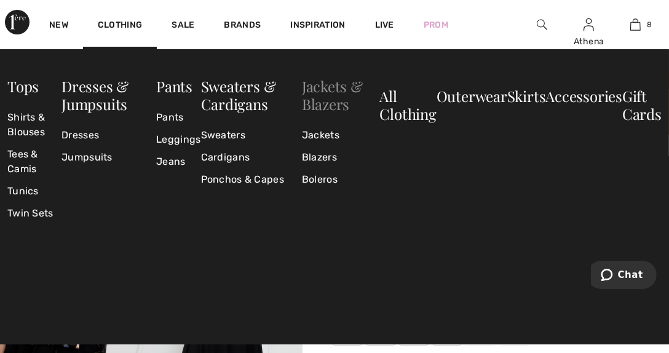
click at [324, 106] on link "Jackets & Blazers" at bounding box center [332, 95] width 61 height 38
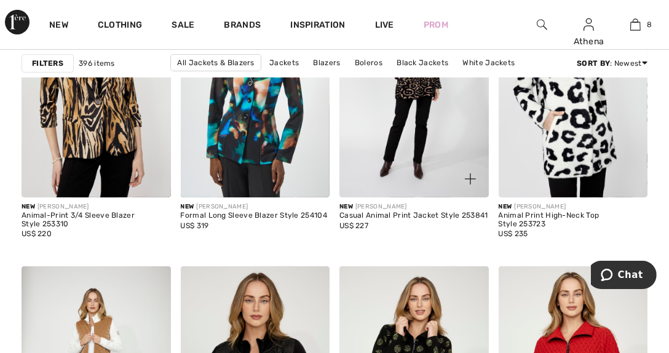
scroll to position [3997, 0]
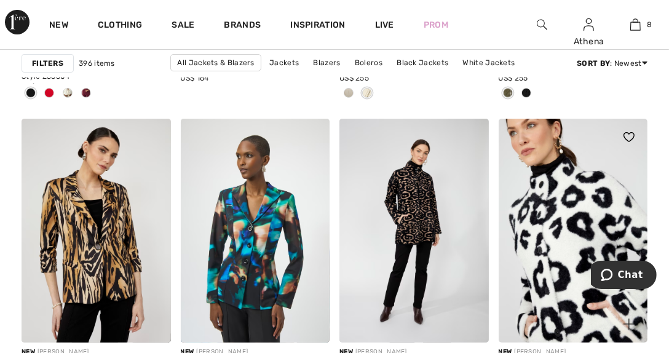
click at [546, 215] on img at bounding box center [573, 231] width 149 height 224
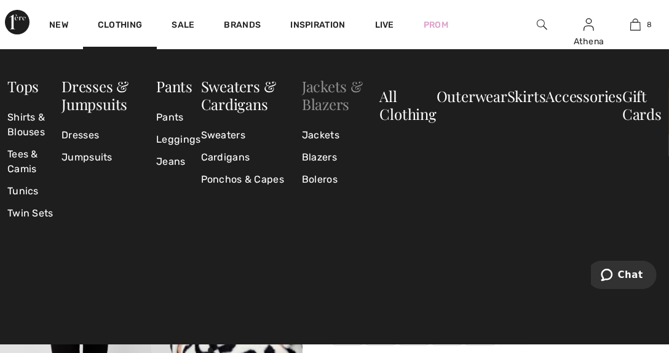
click at [327, 103] on link "Jackets & Blazers" at bounding box center [332, 95] width 61 height 38
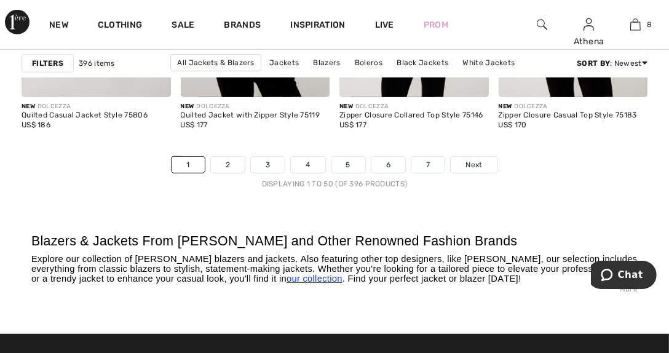
scroll to position [4551, 0]
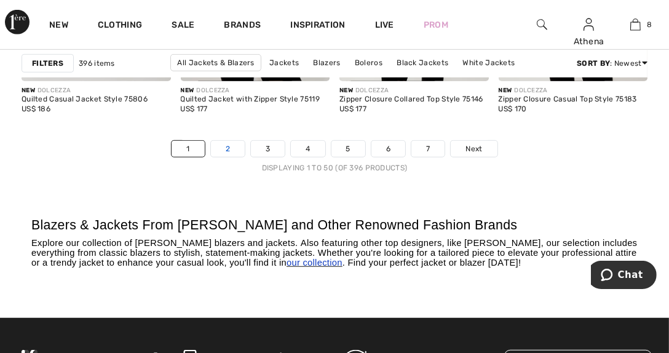
click at [235, 151] on link "2" at bounding box center [228, 149] width 34 height 16
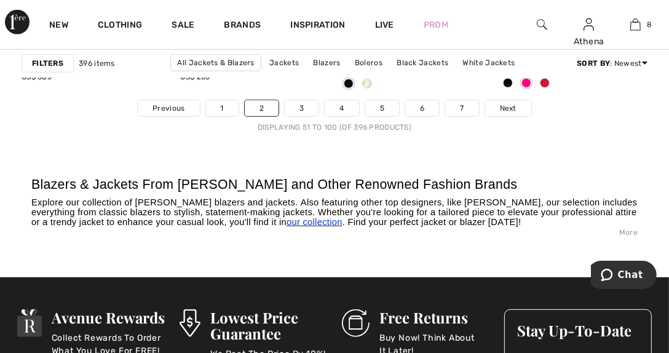
scroll to position [4612, 0]
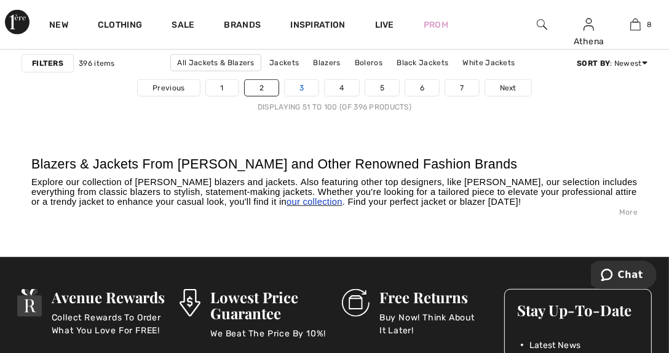
click at [301, 88] on link "3" at bounding box center [302, 88] width 34 height 16
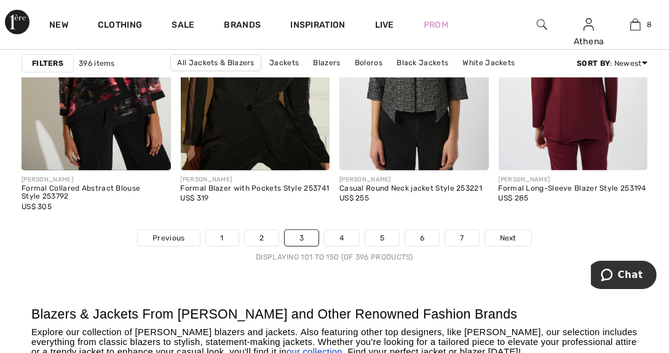
scroll to position [4489, 0]
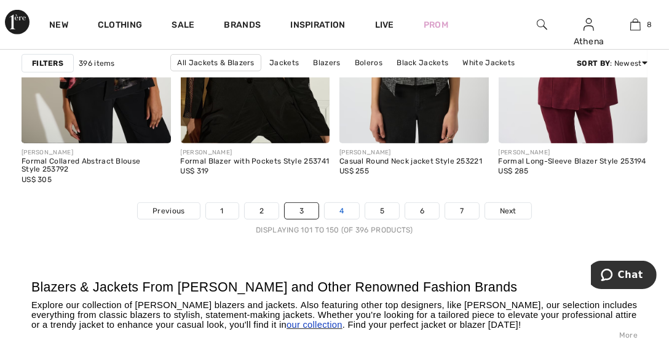
click at [336, 212] on link "4" at bounding box center [342, 211] width 34 height 16
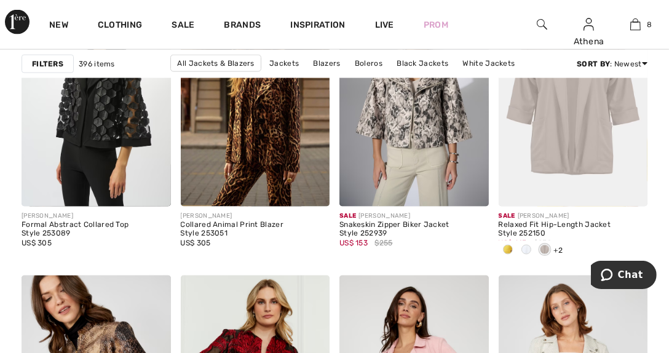
scroll to position [1414, 0]
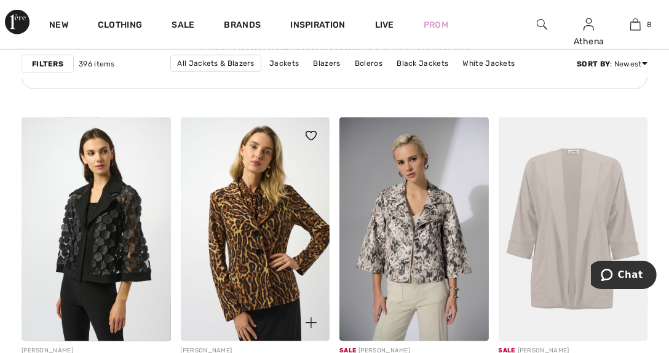
click at [287, 255] on img at bounding box center [255, 229] width 149 height 224
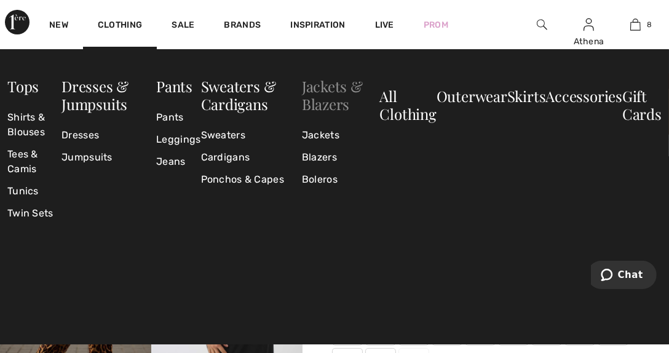
click at [320, 107] on link "Jackets & Blazers" at bounding box center [332, 95] width 61 height 38
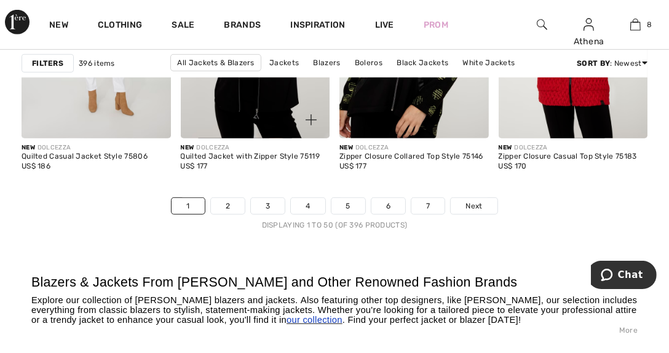
scroll to position [4489, 0]
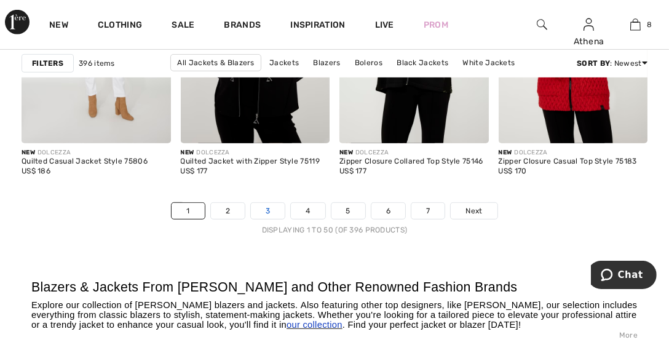
click at [264, 211] on link "3" at bounding box center [268, 211] width 34 height 16
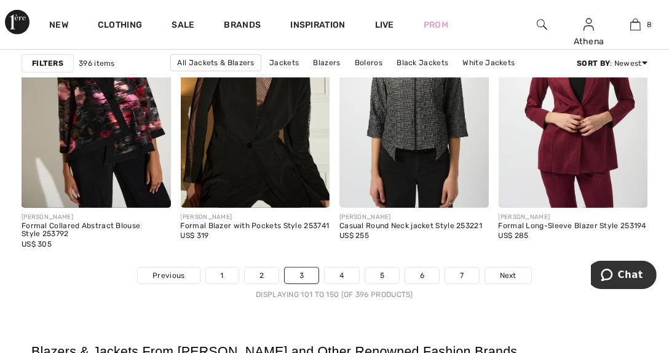
scroll to position [4428, 0]
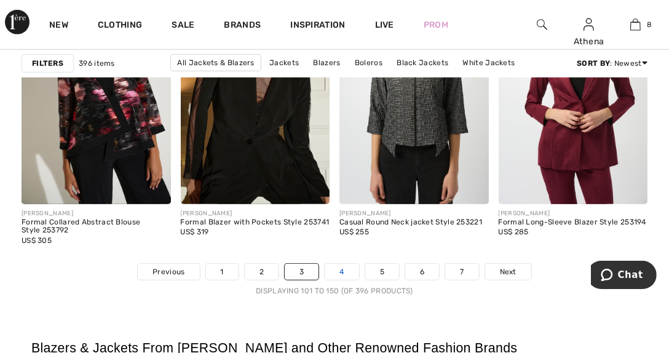
click at [345, 273] on link "4" at bounding box center [342, 272] width 34 height 16
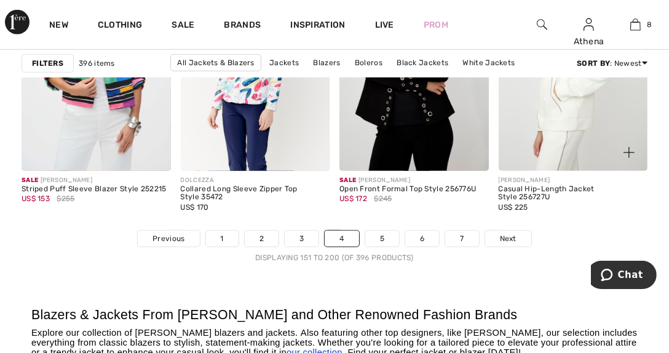
scroll to position [4489, 0]
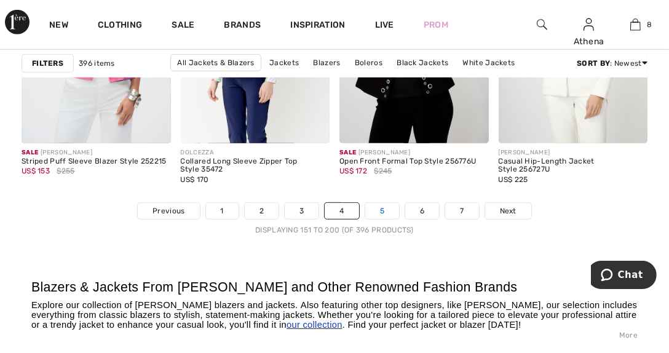
click at [378, 209] on link "5" at bounding box center [382, 211] width 34 height 16
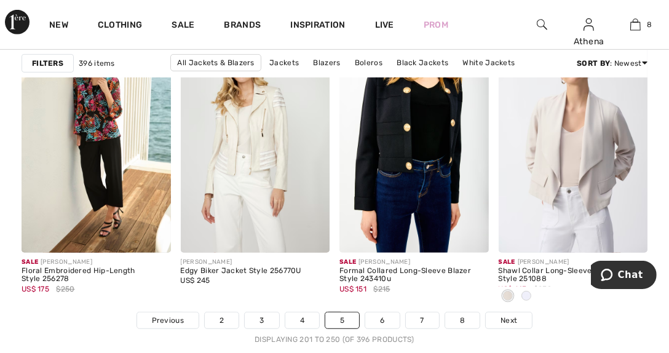
scroll to position [4428, 0]
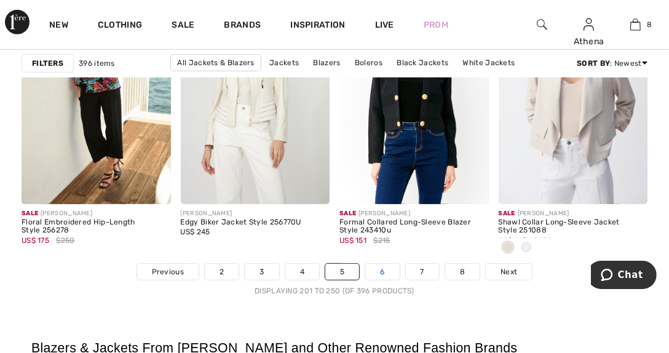
click at [376, 269] on link "6" at bounding box center [382, 272] width 34 height 16
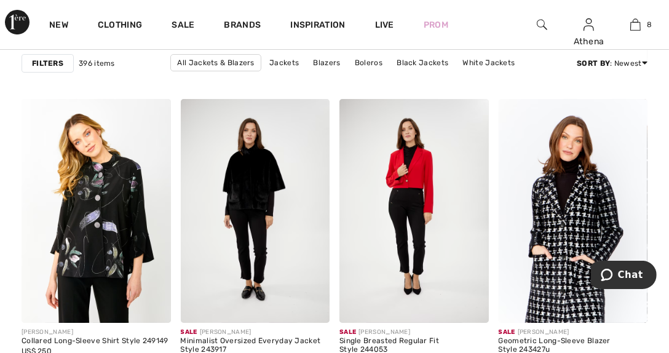
scroll to position [3751, 0]
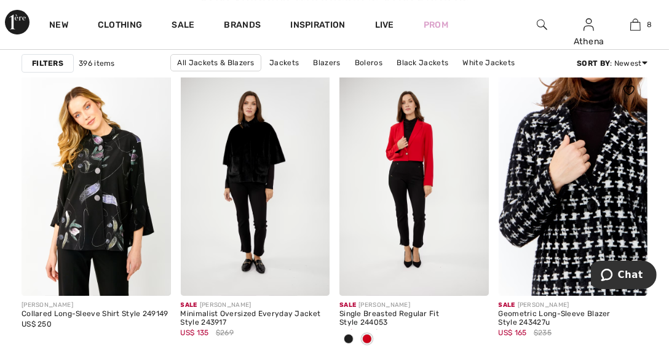
click at [560, 167] on img at bounding box center [573, 184] width 149 height 224
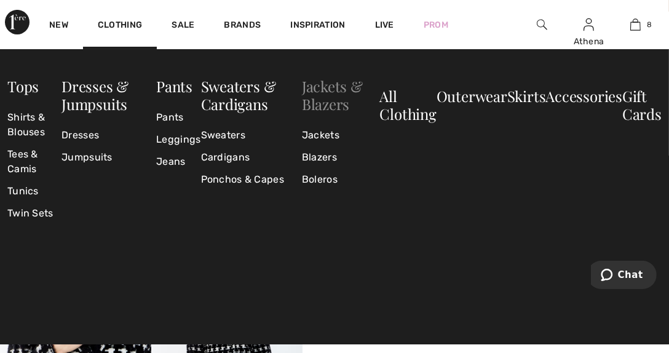
click at [315, 108] on link "Jackets & Blazers" at bounding box center [332, 95] width 61 height 38
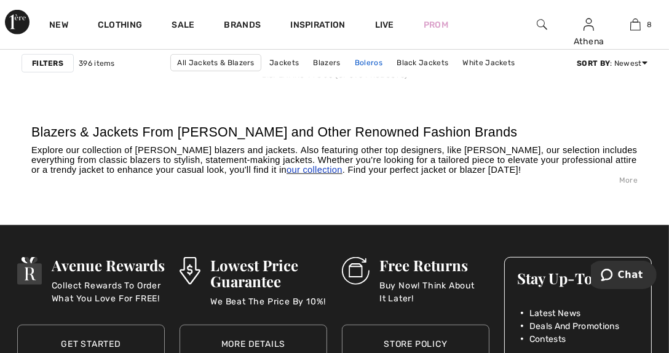
scroll to position [4551, 0]
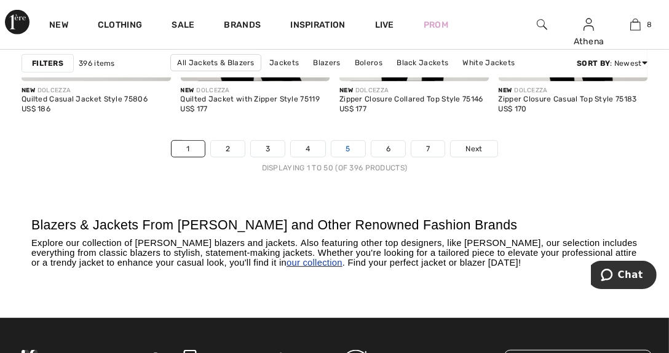
click at [349, 149] on link "5" at bounding box center [349, 149] width 34 height 16
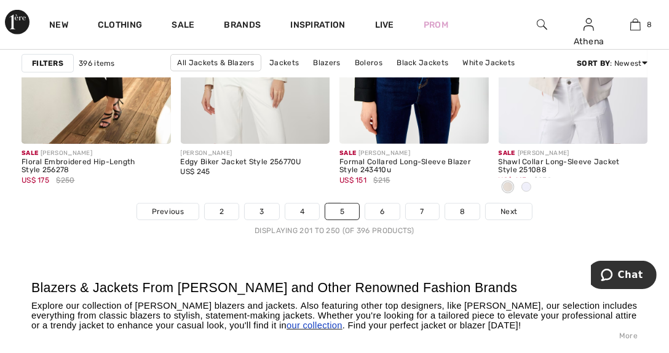
scroll to position [4551, 0]
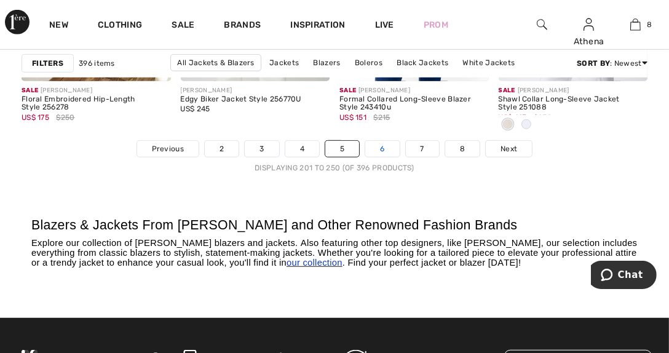
click at [373, 147] on link "6" at bounding box center [382, 149] width 34 height 16
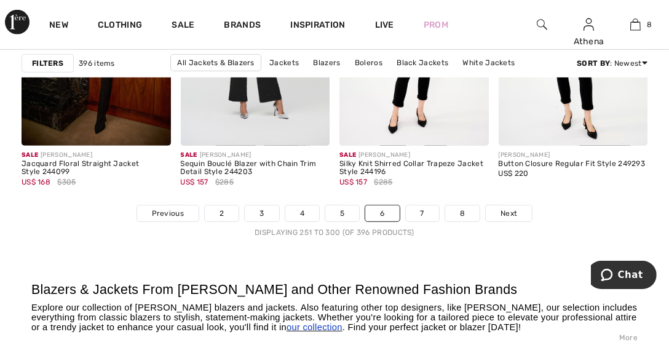
scroll to position [4489, 0]
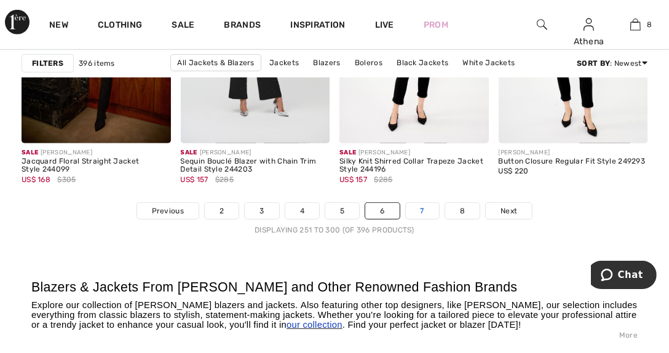
click at [426, 211] on link "7" at bounding box center [422, 211] width 33 height 16
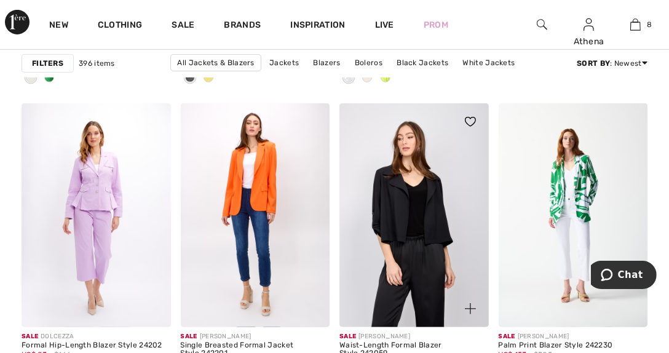
scroll to position [4428, 0]
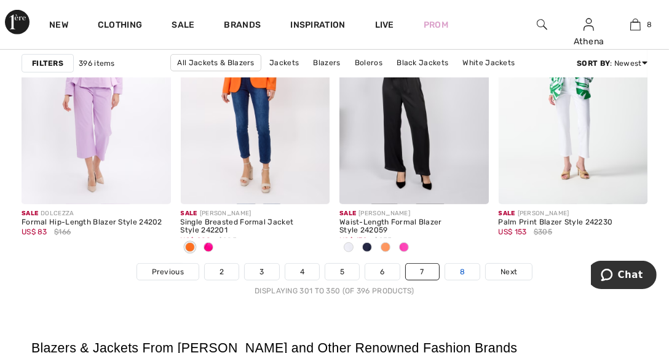
click at [461, 269] on link "8" at bounding box center [462, 272] width 34 height 16
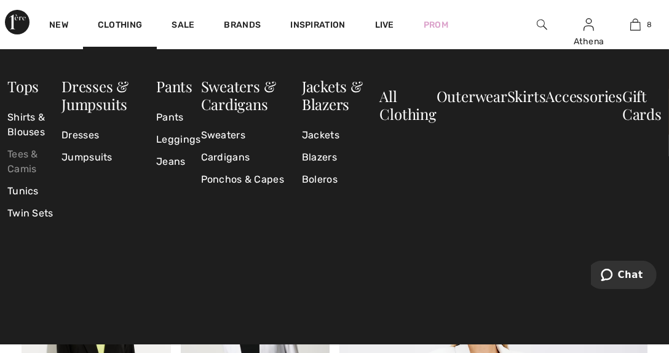
click at [30, 167] on link "Tees & Camis" at bounding box center [34, 161] width 54 height 37
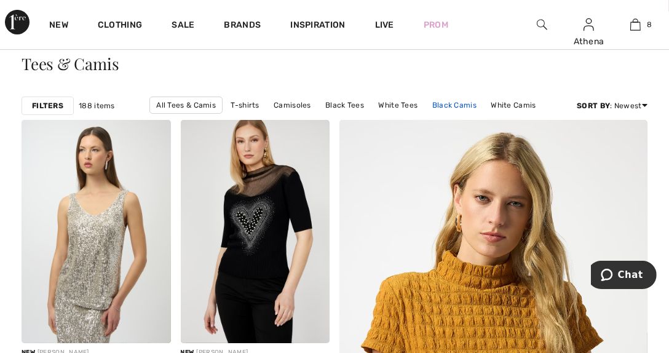
click at [442, 105] on link "Black Camis" at bounding box center [454, 105] width 57 height 16
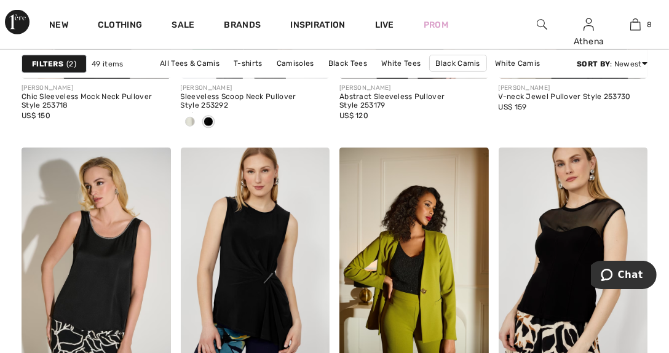
scroll to position [799, 0]
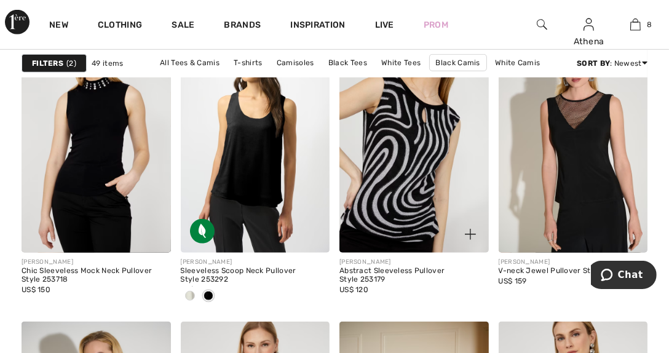
click at [397, 147] on img at bounding box center [414, 141] width 149 height 224
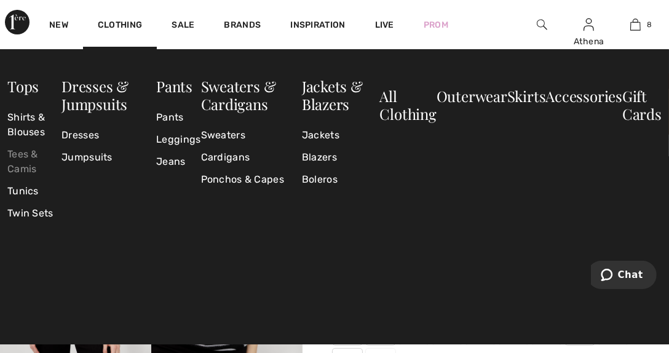
click at [21, 169] on link "Tees & Camis" at bounding box center [34, 161] width 54 height 37
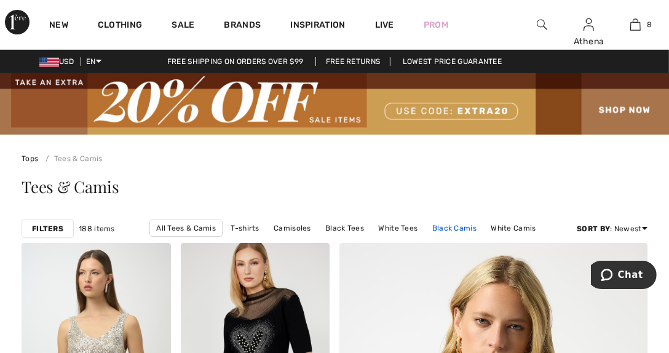
click at [445, 228] on link "Black Camis" at bounding box center [454, 228] width 57 height 16
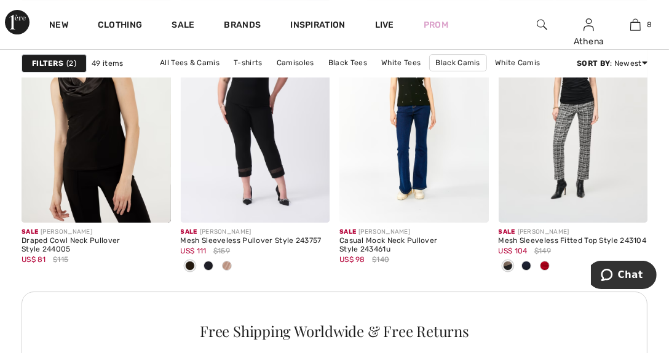
scroll to position [3259, 0]
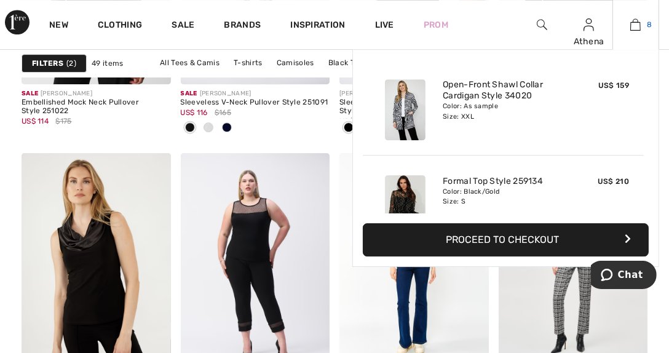
click at [634, 25] on img at bounding box center [635, 24] width 10 height 15
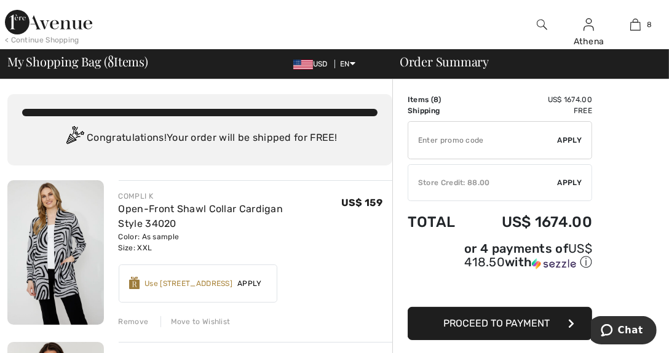
click at [60, 22] on img at bounding box center [48, 22] width 87 height 25
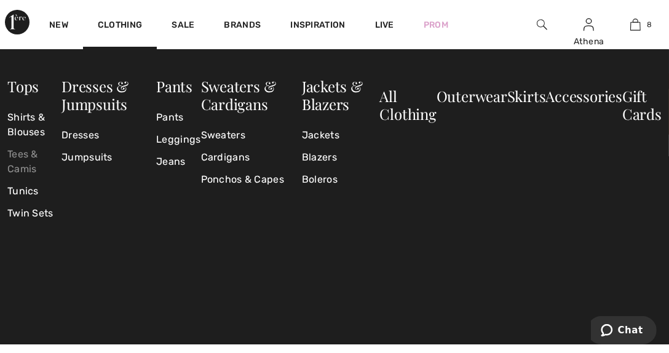
click at [32, 167] on link "Tees & Camis" at bounding box center [34, 161] width 54 height 37
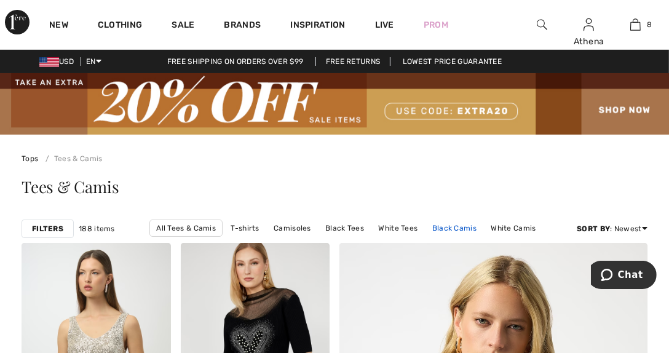
click at [454, 226] on link "Black Camis" at bounding box center [454, 228] width 57 height 16
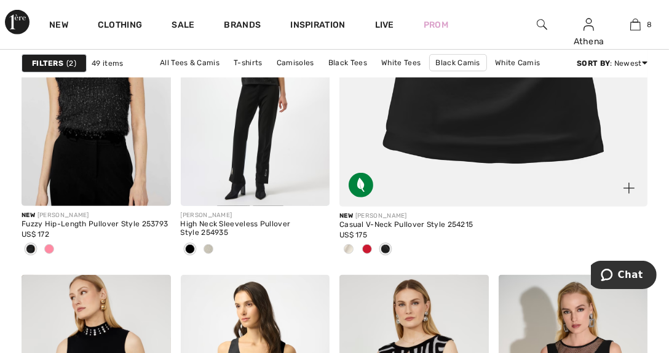
scroll to position [738, 0]
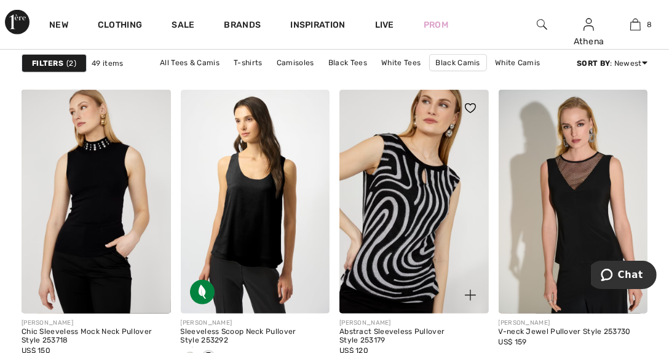
click at [384, 228] on img at bounding box center [414, 202] width 149 height 224
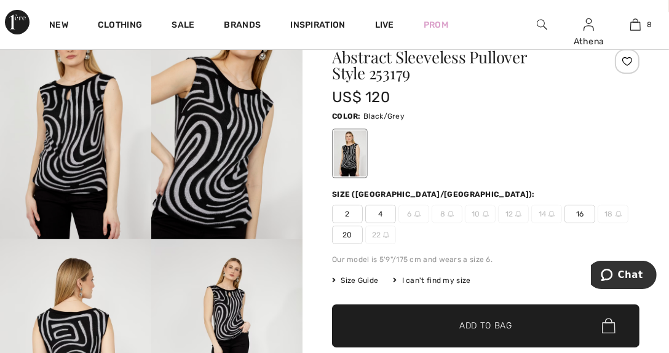
scroll to position [123, 0]
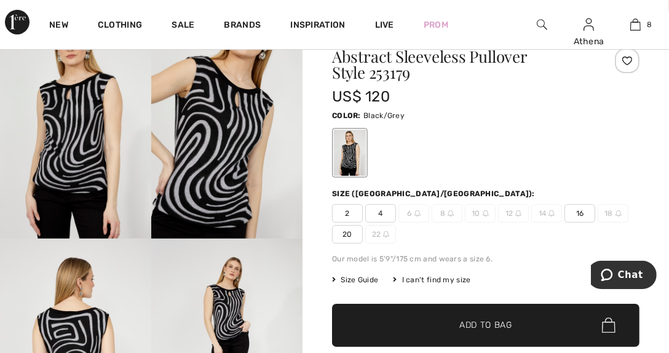
click at [345, 234] on span "20" at bounding box center [347, 234] width 31 height 18
click at [462, 317] on span "✔ Added to Bag Add to Bag" at bounding box center [486, 325] width 308 height 43
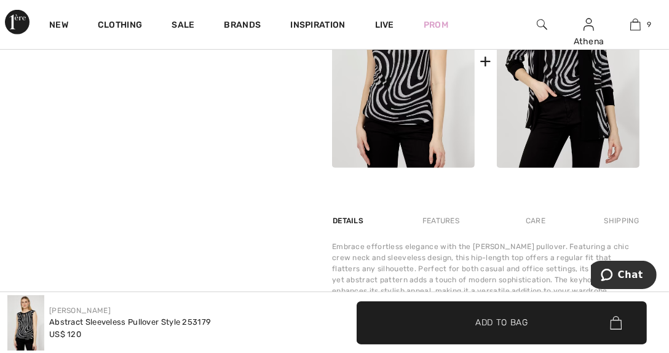
scroll to position [492, 0]
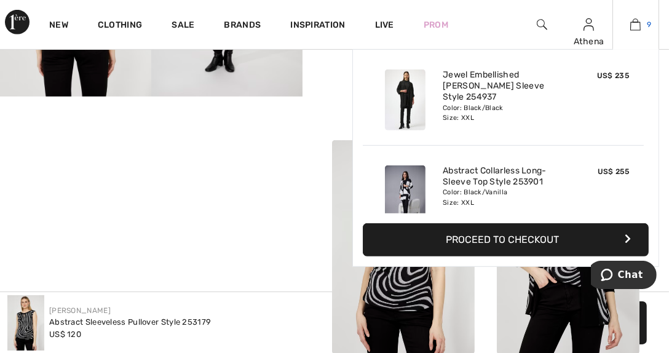
click at [634, 23] on img at bounding box center [635, 24] width 10 height 15
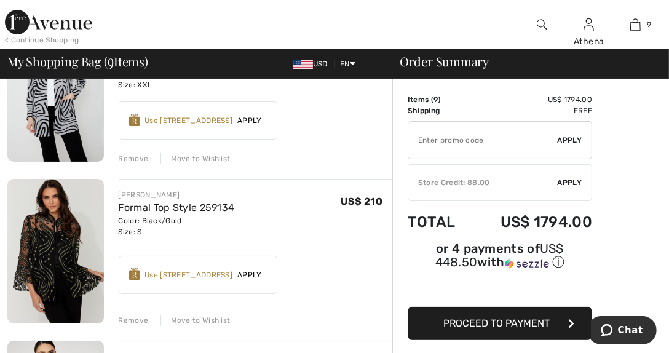
scroll to position [184, 0]
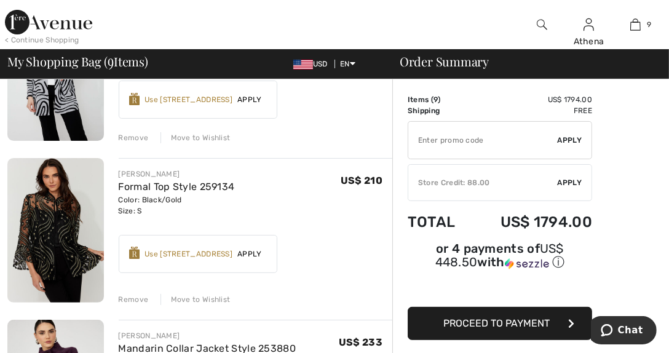
click at [61, 256] on img at bounding box center [55, 230] width 97 height 145
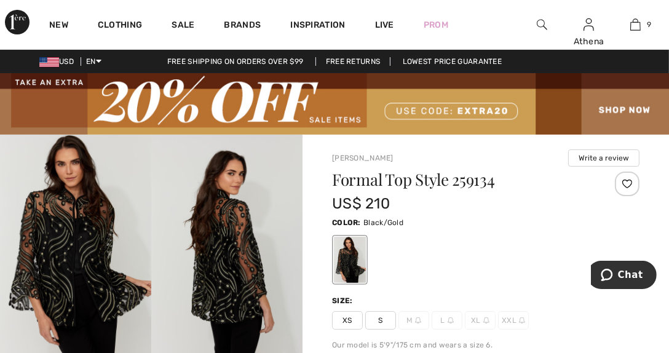
click at [79, 278] on img at bounding box center [75, 248] width 151 height 227
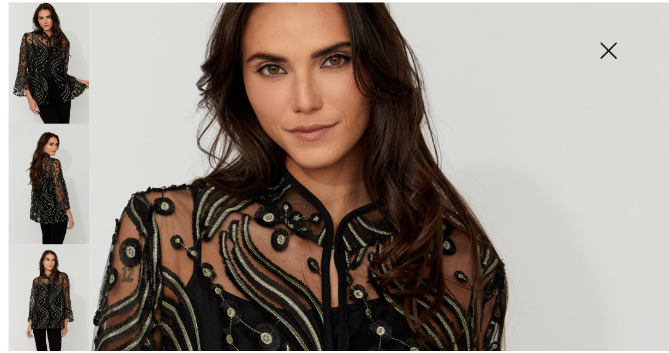
scroll to position [123, 0]
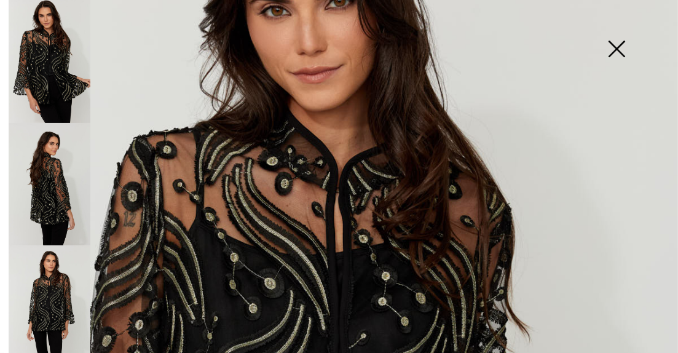
click at [616, 48] on img at bounding box center [617, 49] width 62 height 63
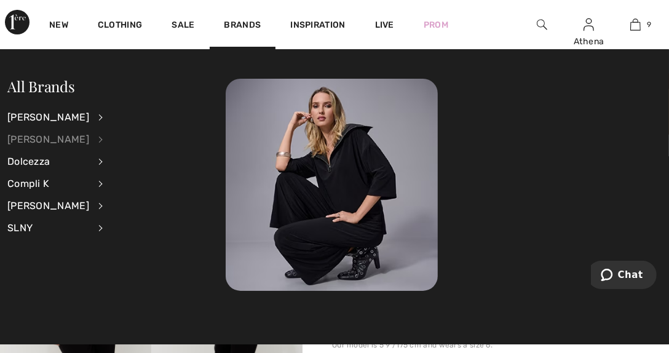
click at [62, 141] on div "[PERSON_NAME]" at bounding box center [48, 140] width 82 height 22
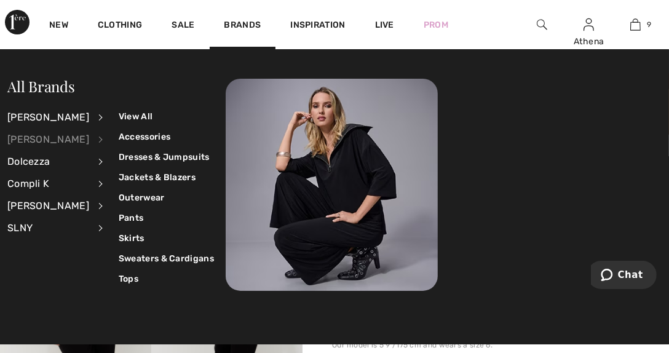
click at [62, 141] on div "[PERSON_NAME]" at bounding box center [48, 140] width 82 height 22
click at [51, 141] on div "[PERSON_NAME]" at bounding box center [48, 140] width 82 height 22
click at [131, 178] on link "Jackets & Blazers" at bounding box center [166, 177] width 95 height 20
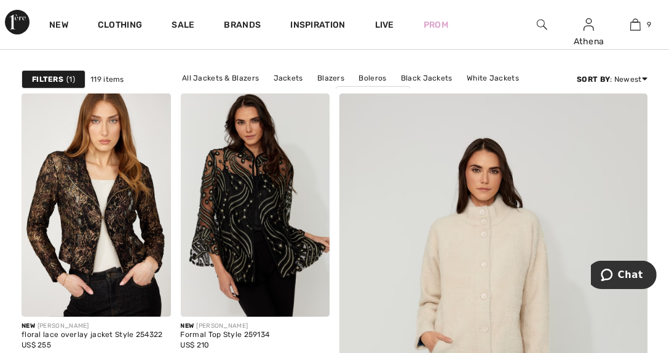
scroll to position [184, 0]
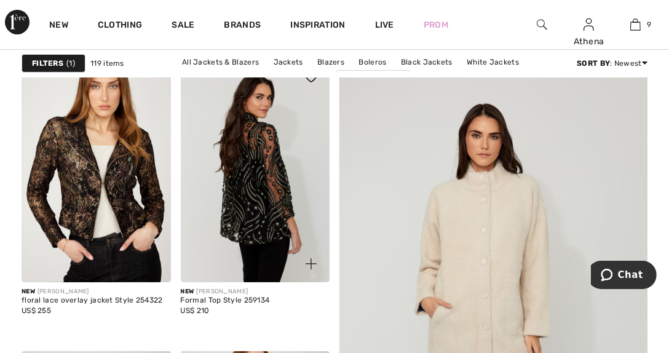
click at [255, 224] on img at bounding box center [255, 171] width 149 height 224
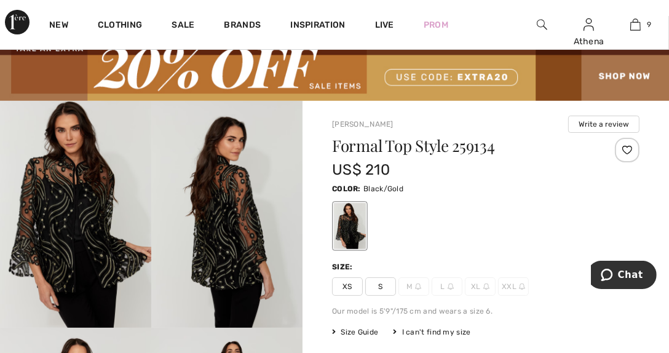
scroll to position [61, 0]
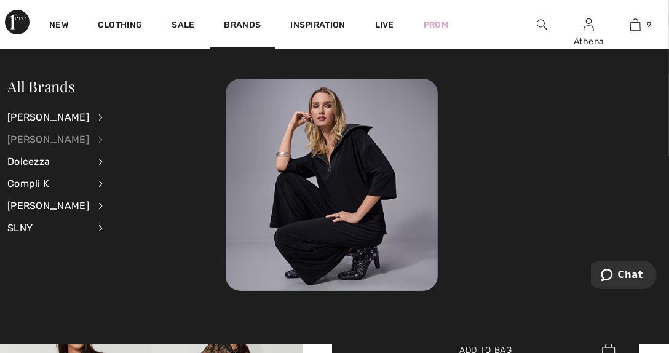
click at [68, 140] on div "[PERSON_NAME]" at bounding box center [48, 140] width 82 height 22
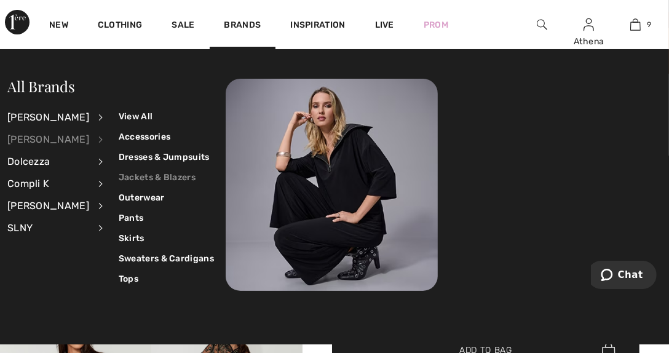
click at [138, 179] on link "Jackets & Blazers" at bounding box center [166, 177] width 95 height 20
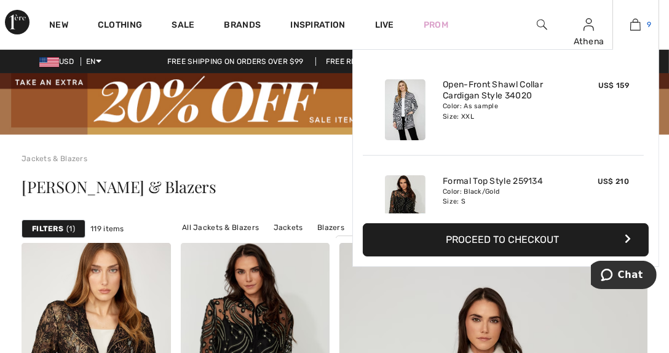
click at [637, 26] on img at bounding box center [635, 24] width 10 height 15
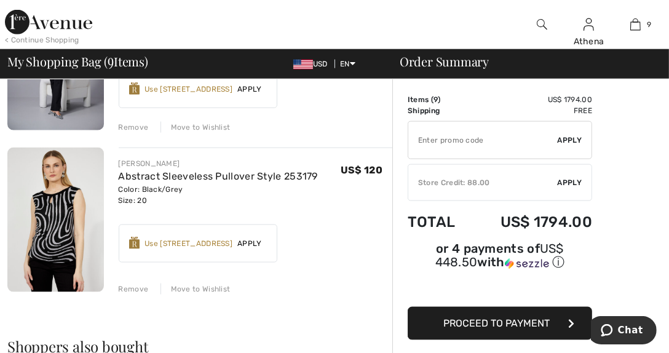
scroll to position [1353, 0]
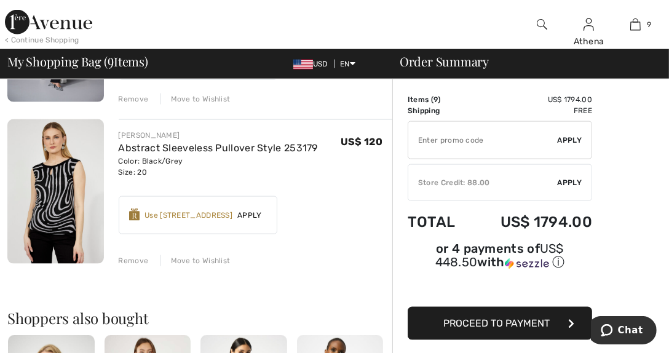
click at [124, 261] on div "Remove" at bounding box center [134, 260] width 30 height 11
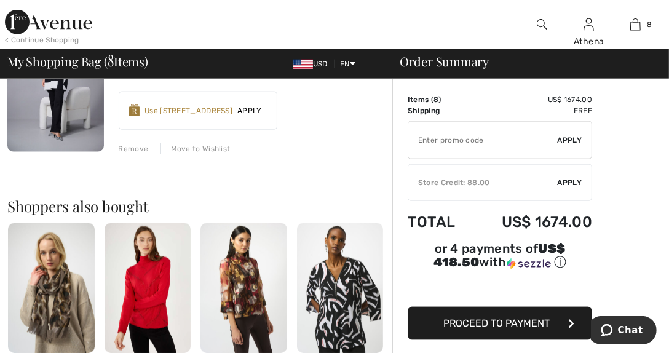
scroll to position [1168, 0]
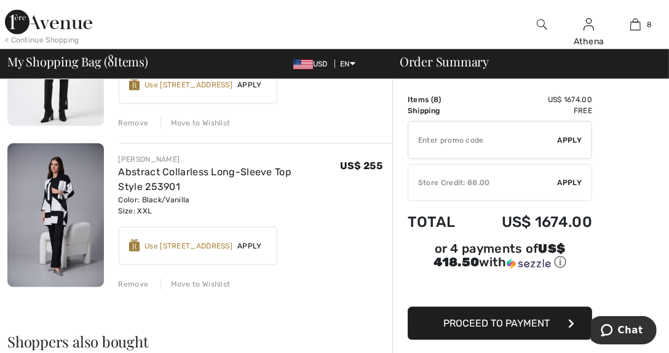
click at [560, 185] on span "Apply" at bounding box center [570, 182] width 25 height 11
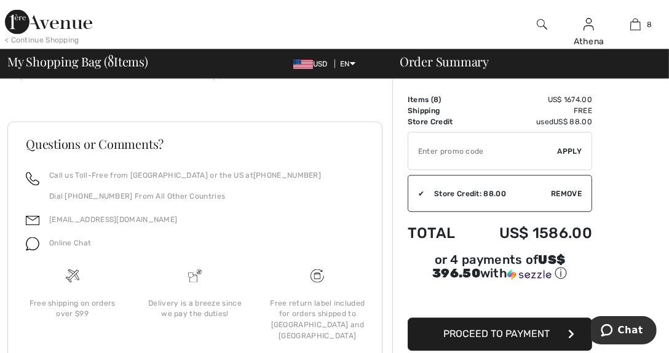
scroll to position [1669, 0]
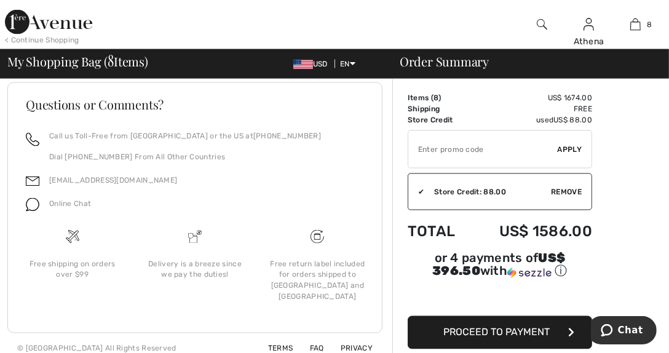
click at [504, 316] on button "Proceed to Payment" at bounding box center [500, 332] width 185 height 33
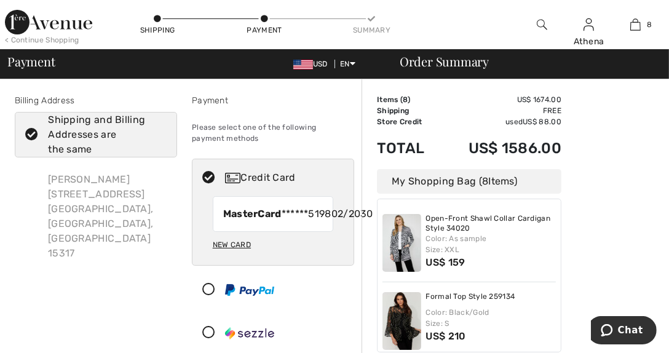
click at [234, 255] on div "New Card" at bounding box center [232, 244] width 38 height 21
radio input "true"
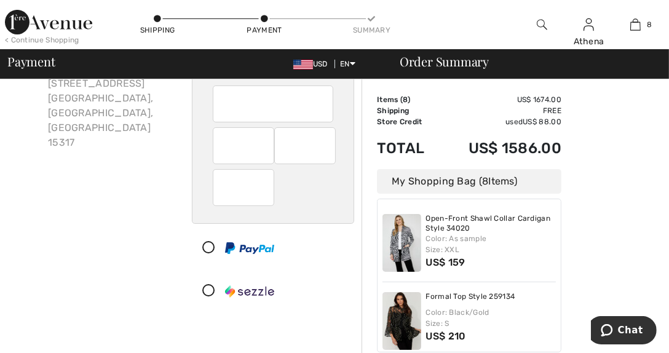
scroll to position [184, 0]
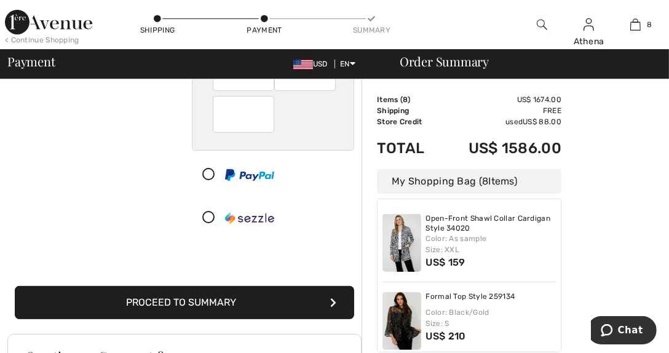
click at [223, 306] on button "Proceed to Summary" at bounding box center [185, 302] width 340 height 33
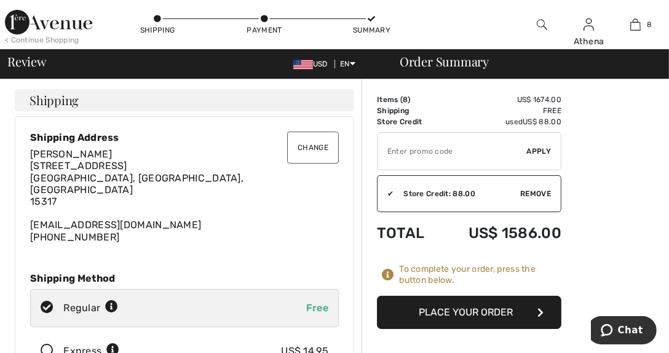
click at [479, 309] on button "Place Your Order" at bounding box center [469, 312] width 185 height 33
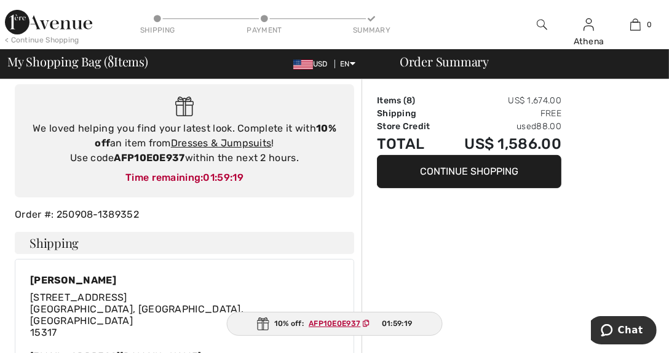
scroll to position [123, 0]
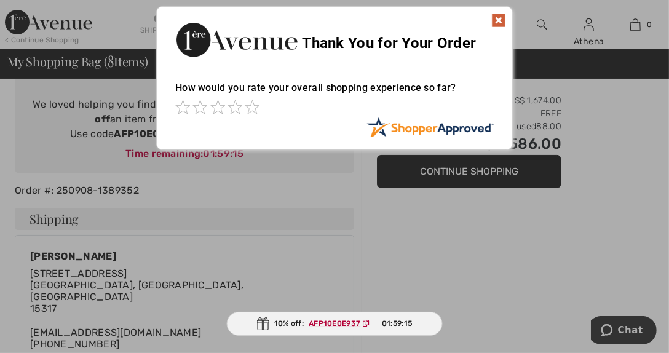
click at [494, 16] on img at bounding box center [498, 20] width 15 height 15
